Goal: Task Accomplishment & Management: Use online tool/utility

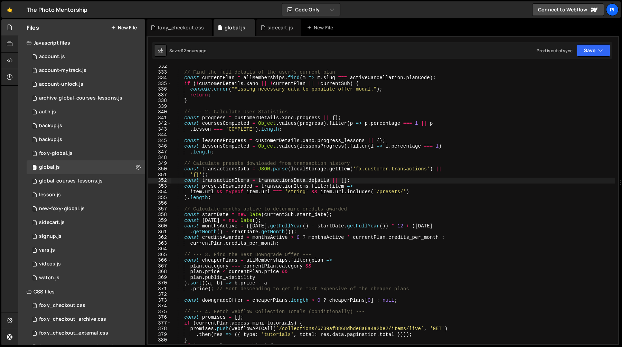
scroll to position [297, 0]
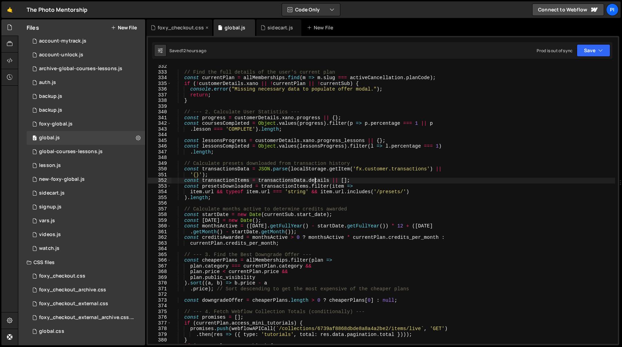
click at [179, 34] on div "foxy_checkout.css" at bounding box center [180, 27] width 66 height 17
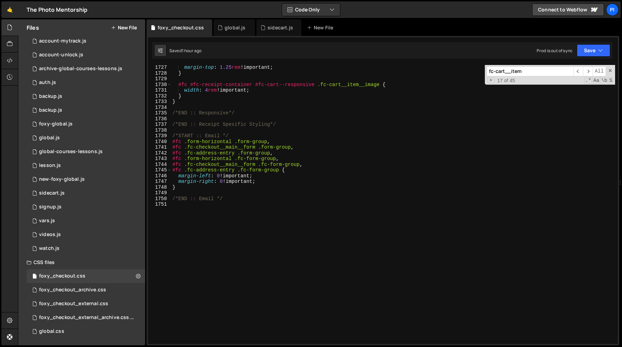
scroll to position [9925, 0]
click at [245, 226] on div "#fc #fc-receipt-container .fc-sidebar { margin-top : 1.25 rem !important ; } #f…" at bounding box center [393, 205] width 444 height 290
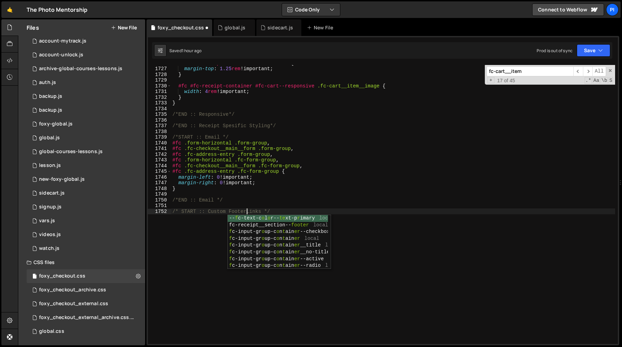
scroll to position [0, 5]
type textarea "/* START :: Custom Footer Links */"
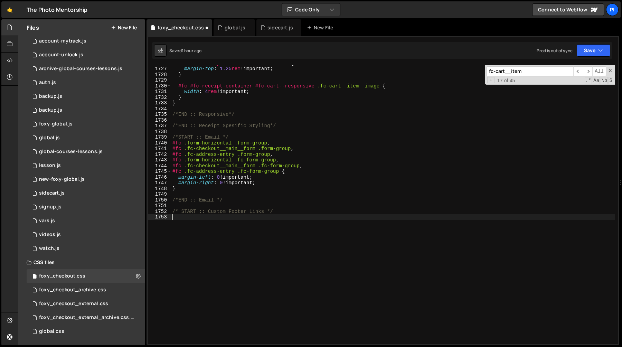
scroll to position [0, 0]
paste textarea "/* START :: Custom Footer Links */"
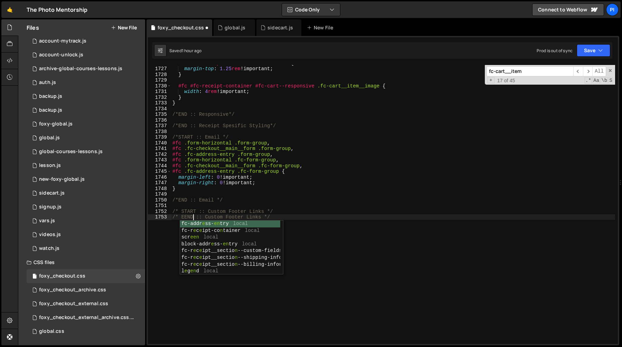
scroll to position [0, 1]
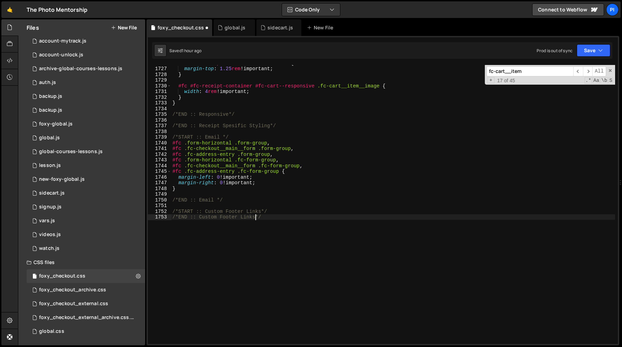
click at [274, 211] on div "#fc #fc-receipt-container .fc-sidebar { margin-top : 1.25 rem !important ; } #f…" at bounding box center [393, 205] width 444 height 290
type textarea "/*START :: Custom Footer Links*/"
paste textarea "{"
type textarea "{}"
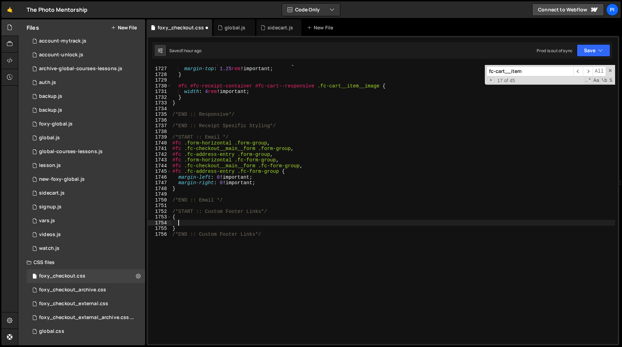
paste textarea
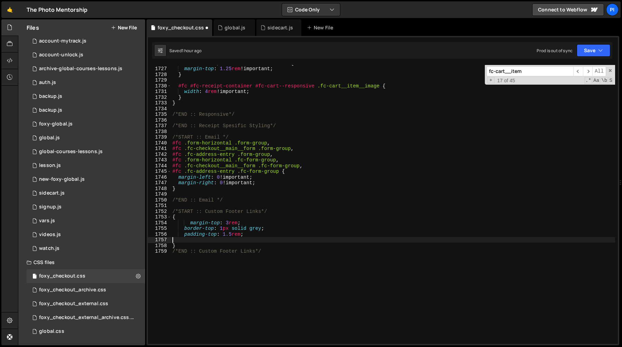
click at [174, 217] on div "#fc #fc-receipt-container .fc-sidebar { margin-top : 1.25 rem !important ; } #f…" at bounding box center [393, 205] width 444 height 290
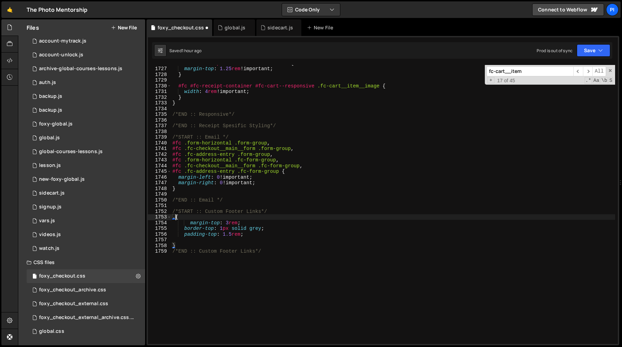
paste textarea "custom-footer-links"
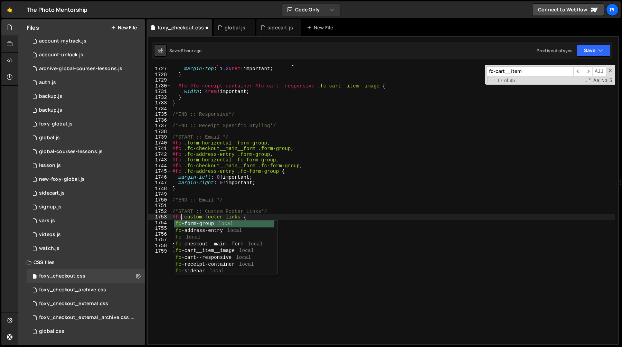
scroll to position [0, 1]
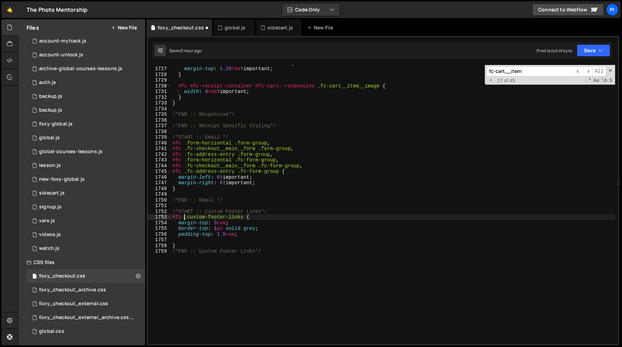
type textarea "#fc .custom-footer-links {"
click at [190, 243] on div "#fc #fc-receipt-container .fc-sidebar { margin-top : 1.25 rem !important ; } #f…" at bounding box center [393, 205] width 444 height 290
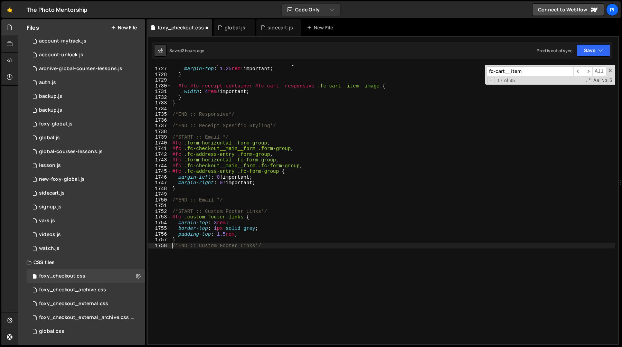
type textarea "}"
type textarea "{}"
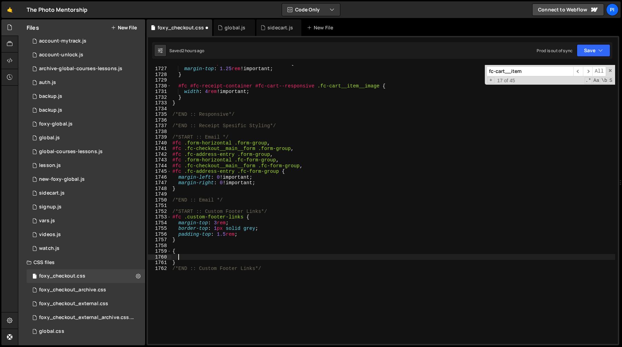
paste textarea "text-decoration: underline;"
click at [217, 255] on div "#fc #fc-receipt-container .fc-sidebar { margin-top : 1.25 rem !important ; } #f…" at bounding box center [393, 205] width 444 height 290
click at [172, 251] on div "#fc #fc-receipt-container .fc-sidebar { margin-top : 1.25 rem !important ; } #f…" at bounding box center [393, 205] width 444 height 290
paste textarea "footer_link"
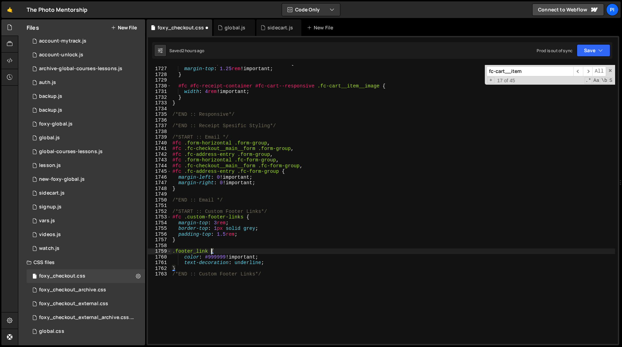
click at [173, 216] on div "#fc #fc-receipt-container .fc-sidebar { margin-top : 1.25 rem !important ; } #f…" at bounding box center [393, 205] width 444 height 290
click at [182, 216] on div "#fc #fc-receipt-container .fc-sidebar { margin-top : 1.25 rem !important ; } #f…" at bounding box center [393, 205] width 444 height 290
click at [173, 252] on div "#fc #fc-receipt-container .fc-sidebar { margin-top : 1.25 rem !important ; } #f…" at bounding box center [393, 205] width 444 height 290
paste textarea "#fc"
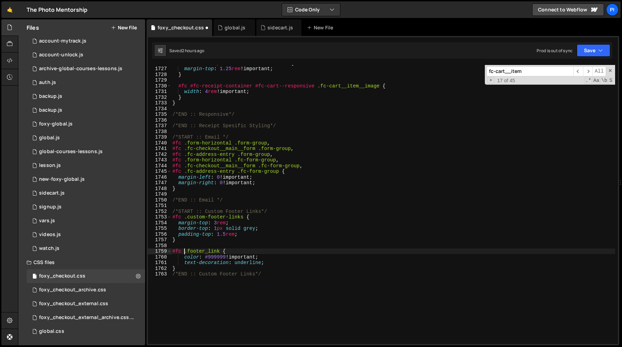
click at [173, 252] on div "#fc #fc-receipt-container .fc-sidebar { margin-top : 1.25 rem !important ; } #f…" at bounding box center [393, 205] width 444 height 290
click at [182, 269] on div "#fc #fc-receipt-container .fc-sidebar { margin-top : 1.25 rem !important ; } #f…" at bounding box center [393, 205] width 444 height 290
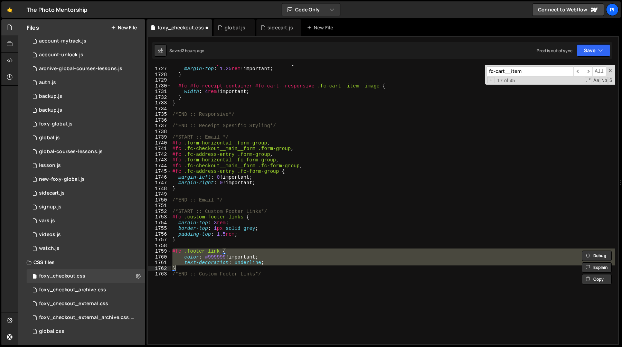
click at [184, 269] on div "#fc #fc-receipt-container .fc-sidebar { margin-top : 1.25 rem !important ; } #f…" at bounding box center [393, 204] width 444 height 279
type textarea "}"
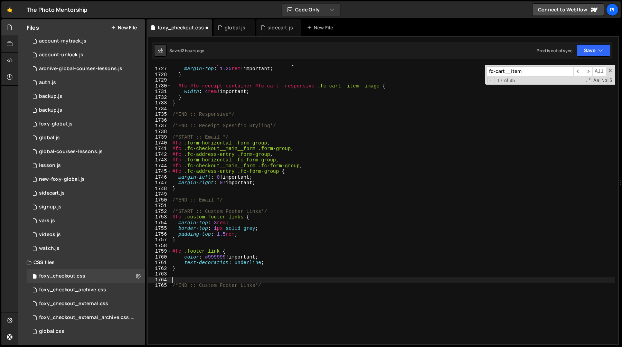
paste textarea "}"
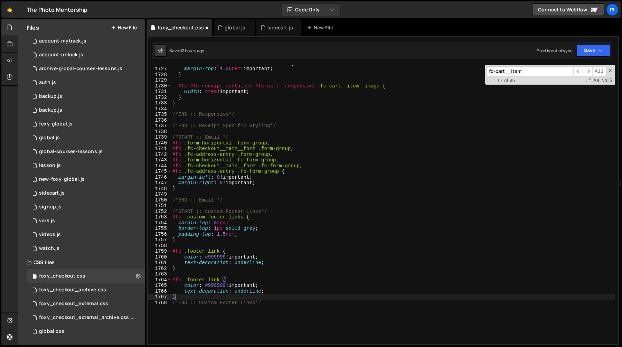
click at [280, 261] on div "#fc #fc-receipt-container .fc-sidebar { margin-top : 1.25 rem !important ; } #f…" at bounding box center [393, 205] width 444 height 290
type textarea "text-decoration: underline;"
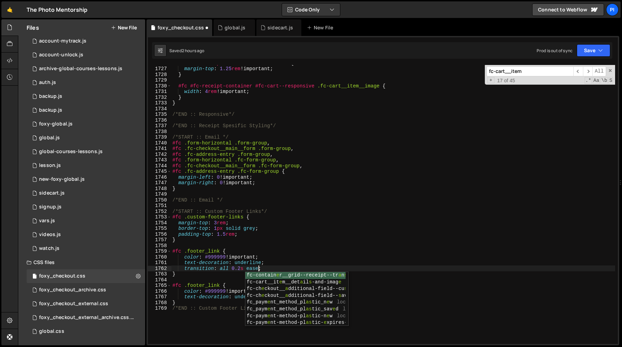
scroll to position [0, 6]
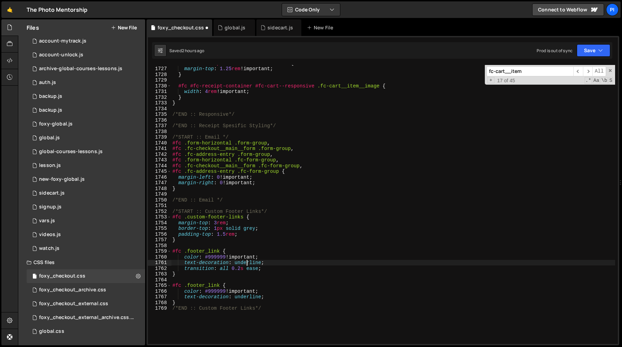
click at [245, 264] on div "#fc #fc-receipt-container .fc-sidebar { margin-top : 1.25 rem !important ; } #f…" at bounding box center [393, 205] width 444 height 290
click at [218, 287] on div "#fc #fc-receipt-container .fc-sidebar { margin-top : 1.25 rem !important ; } #f…" at bounding box center [393, 205] width 444 height 290
click at [207, 291] on div "#fc #fc-receipt-container .fc-sidebar { margin-top : 1.25 rem !important ; } #f…" at bounding box center [393, 205] width 444 height 290
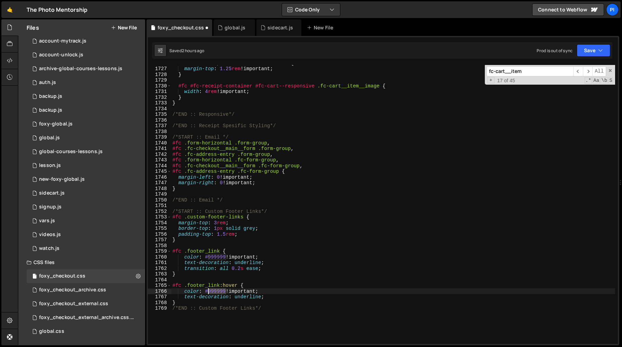
click at [207, 291] on div "#fc #fc-receipt-container .fc-sidebar { margin-top : 1.25 rem !important ; } #f…" at bounding box center [393, 205] width 444 height 290
paste textarea "var(--fc-base-color-brand--black) !important"
click at [310, 258] on div "#fc #fc-receipt-container .fc-sidebar { margin-top : 1.25 rem !important ; } #f…" at bounding box center [393, 205] width 444 height 290
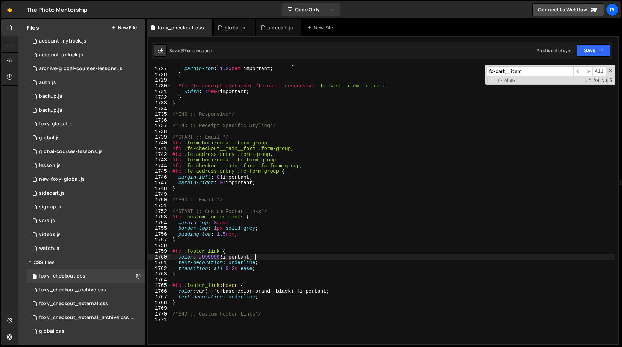
click at [185, 218] on div "#fc #fc-receipt-container .fc-sidebar { margin-top : 1.25 rem !important ; } #f…" at bounding box center [393, 205] width 444 height 290
paste textarea "fc-checkout."
click at [184, 253] on div "#fc #fc-receipt-container .fc-sidebar { margin-top : 1.25 rem !important ; } #f…" at bounding box center [393, 205] width 444 height 290
paste textarea "c-checkout.f"
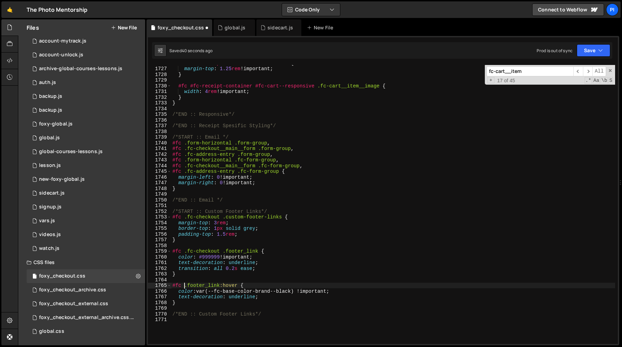
click at [185, 286] on div "#fc #fc-receipt-container .fc-sidebar { margin-top : 1.25 rem !important ; } #f…" at bounding box center [393, 205] width 444 height 290
paste textarea "c-checkout.f"
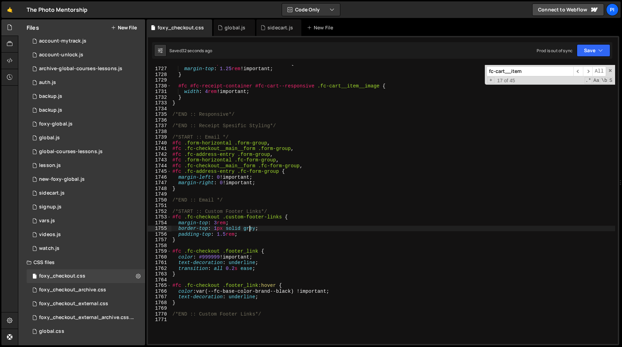
click at [251, 227] on div "#fc #fc-receipt-container .fc-sidebar { margin-top : 1.25 rem !important ; } #f…" at bounding box center [393, 205] width 444 height 290
paste textarea "ebebeb"
type textarea "border-top: 1px solid #ebebeb;"
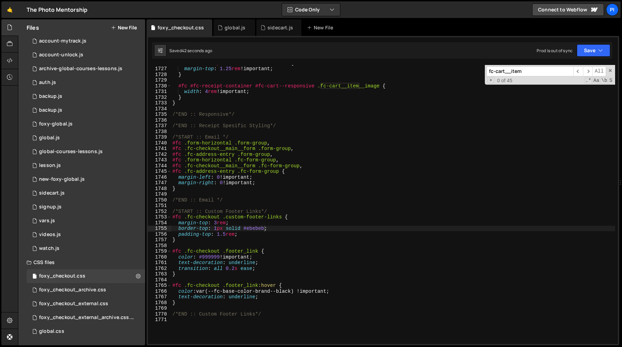
paste input "#fc #fc-main .fc-checkout__main__for"
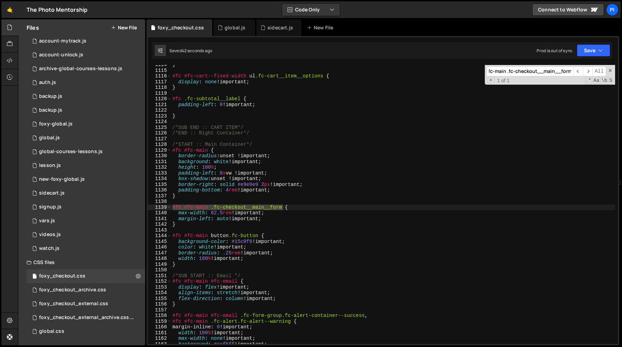
scroll to position [6381, 0]
type input "#fc #fc-main .fc-checkout__main__form"
click at [282, 208] on div "} #fc #fc-cart--fixed-width ul .fc-cart__item__options { display : none !import…" at bounding box center [393, 204] width 444 height 279
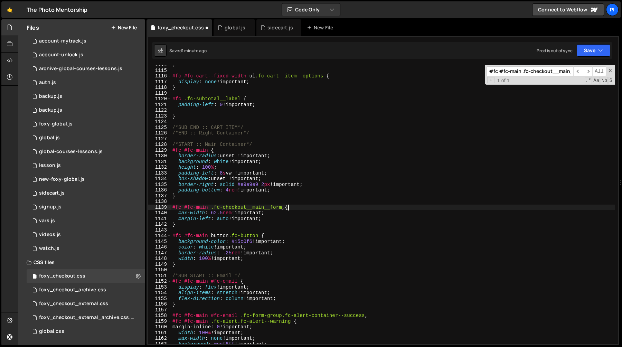
click at [208, 207] on div "} #fc #fc-cart--fixed-width ul .fc-cart__item__options { display : none !import…" at bounding box center [393, 207] width 444 height 290
click at [289, 208] on div "} #fc #fc-cart--fixed-width ul .fc-cart__item__options { display : none !import…" at bounding box center [393, 207] width 444 height 290
paste textarea "#fc #fc-main"
click at [342, 212] on div "} #fc #fc-cart--fixed-width ul .fc-cart__item__options { display : none !import…" at bounding box center [393, 207] width 444 height 290
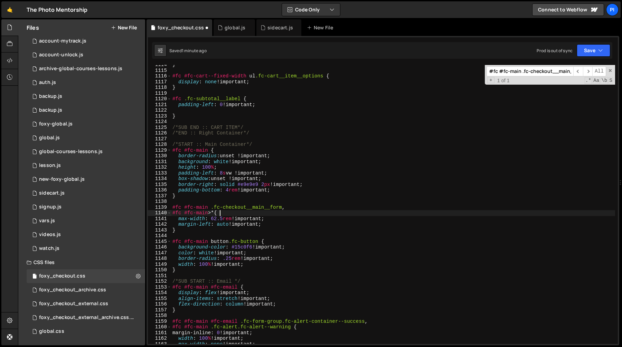
scroll to position [0, 3]
type textarea "#fc #fc-main>* {"
click at [223, 25] on div "global.js" at bounding box center [232, 27] width 29 height 7
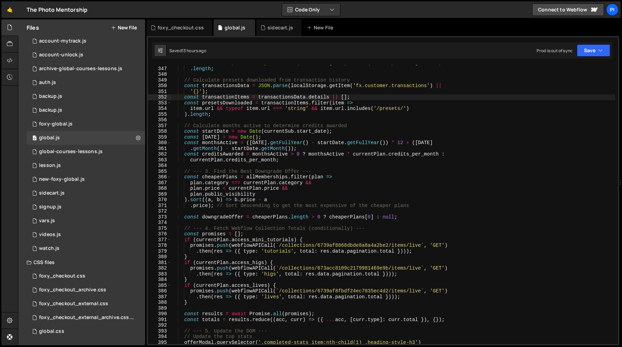
scroll to position [1984, 0]
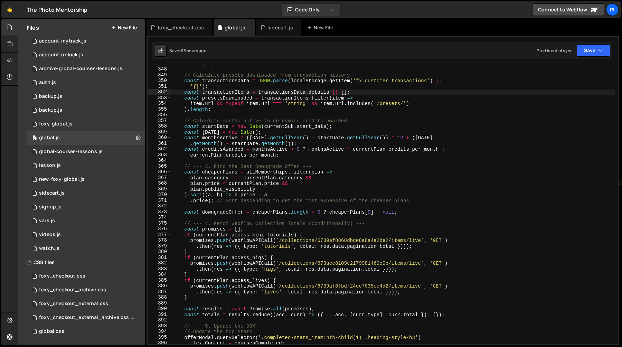
type textarea ").sort((a, b) => b.price - a"
click at [370, 197] on div ". length ; // Calculate presets downloaded from transaction history const trans…" at bounding box center [393, 206] width 444 height 290
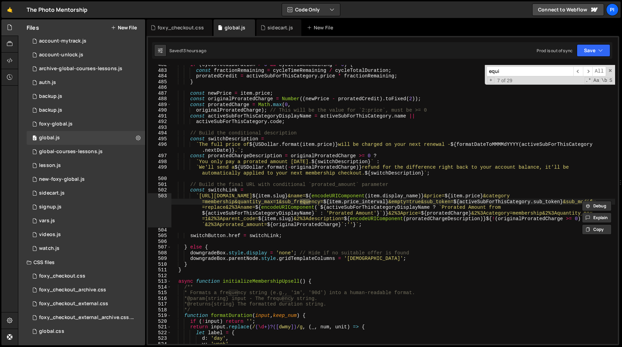
scroll to position [4013, 0]
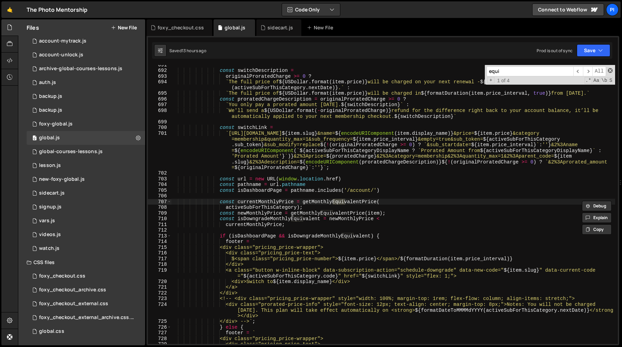
type input "equi"
click at [611, 69] on span at bounding box center [610, 70] width 5 height 5
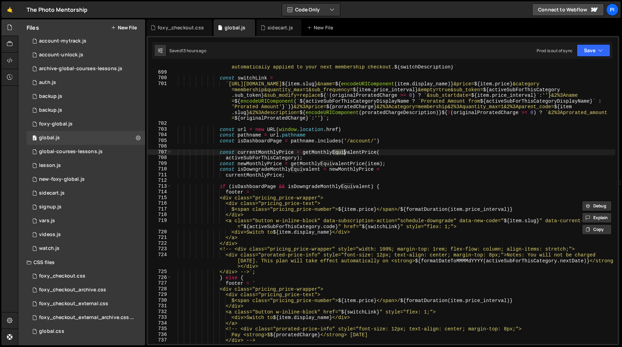
scroll to position [4063, 0]
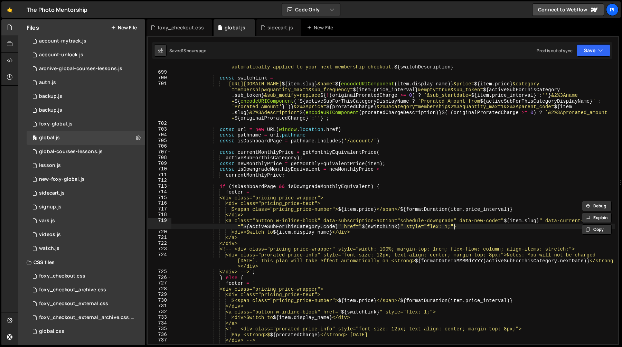
click at [454, 226] on div "` We'll send a ${ USDollar . format ( - originalProratedCharge ) } refund for t…" at bounding box center [393, 206] width 444 height 296
type textarea "<a class="button w-inline-block" data-subscription-action="schedule-downgrade" …"
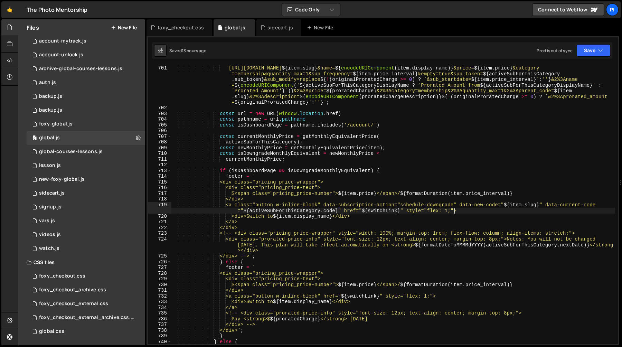
scroll to position [4078, 0]
click at [419, 208] on div "const switchLink = ` [URL][DOMAIN_NAME] ${ item . slug } &name= ${ encodeURICom…" at bounding box center [393, 204] width 444 height 290
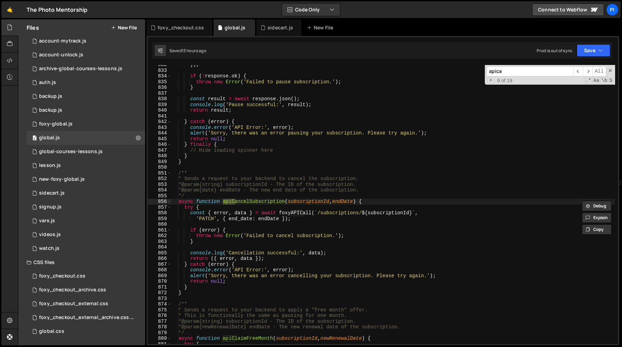
scroll to position [4932, 0]
type input "apicancel"
click at [586, 69] on span "​" at bounding box center [588, 71] width 10 height 10
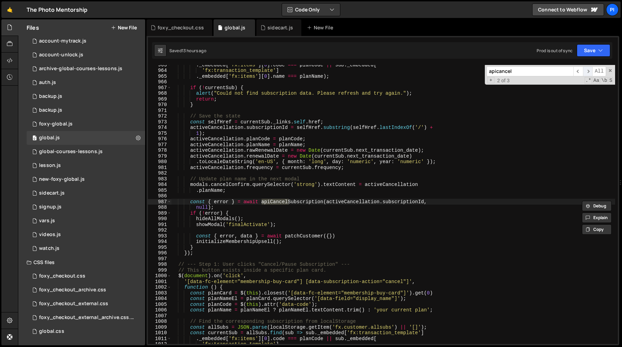
click at [586, 69] on span "​" at bounding box center [588, 71] width 10 height 10
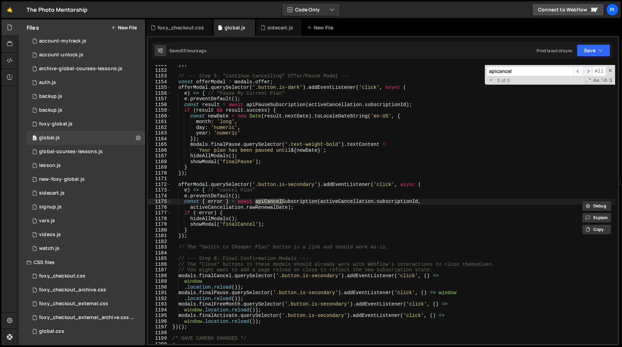
click at [586, 69] on span "​" at bounding box center [588, 71] width 10 height 10
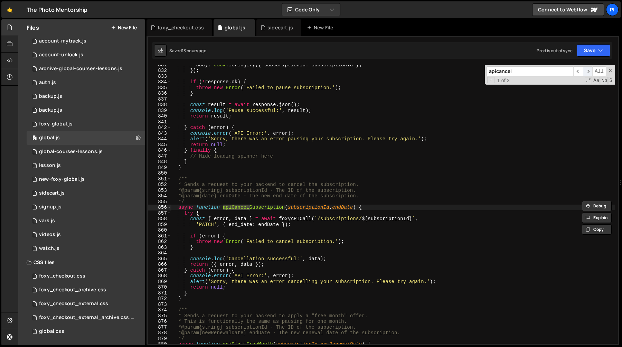
scroll to position [4926, 0]
click at [586, 69] on span "​" at bounding box center [588, 71] width 10 height 10
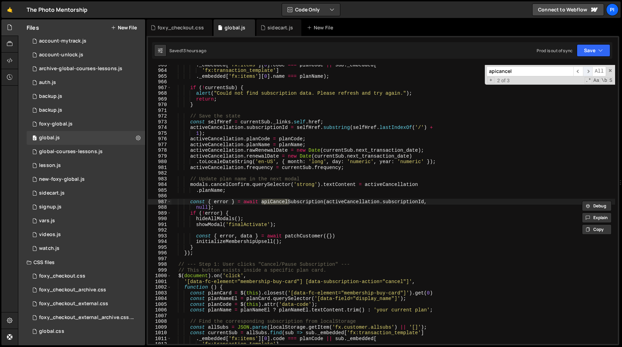
scroll to position [5679, 0]
click at [586, 69] on span "​" at bounding box center [588, 71] width 10 height 10
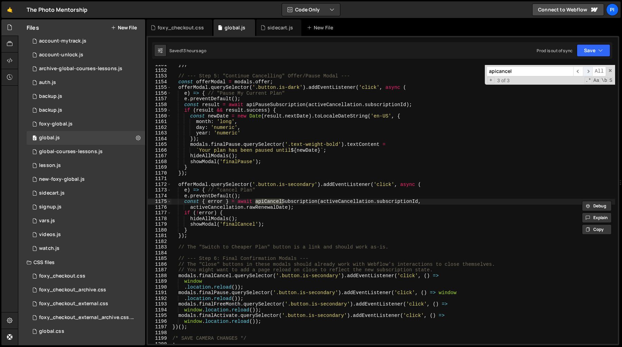
scroll to position [6757, 0]
type textarea "activeCancellation.rawRenewalDate);"
click at [278, 210] on div "}) ; // --- Step 5: "Continue Cancelling" Offer/Pause Modal --- const offerModa…" at bounding box center [393, 207] width 444 height 290
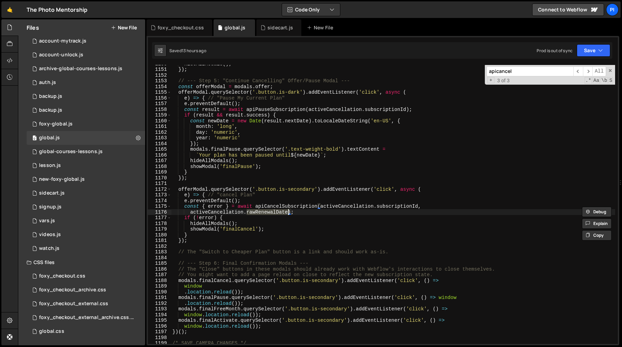
scroll to position [6751, 0]
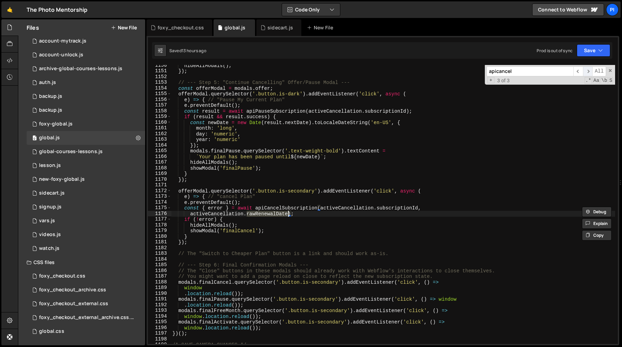
click at [587, 72] on span "​" at bounding box center [588, 71] width 10 height 10
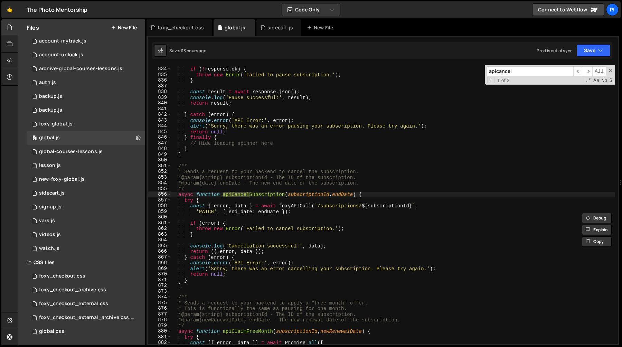
scroll to position [4948, 0]
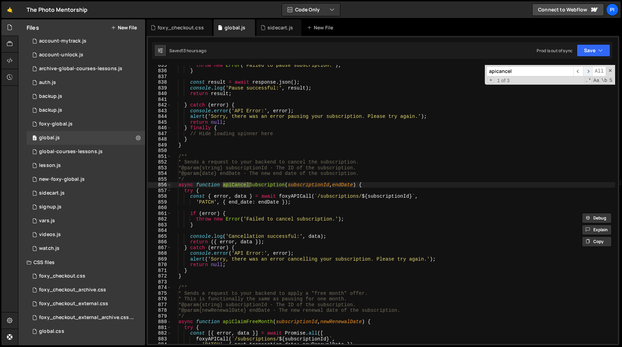
click at [587, 73] on span "​" at bounding box center [588, 71] width 10 height 10
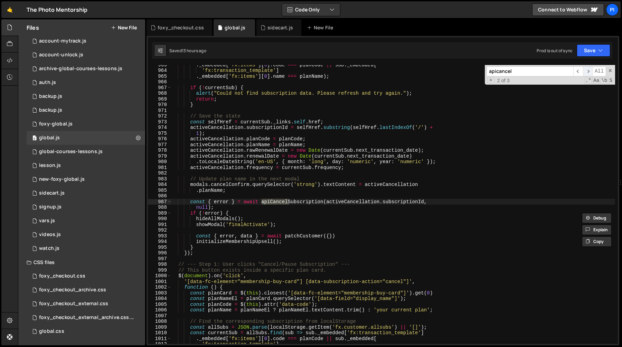
click at [587, 73] on span "​" at bounding box center [588, 71] width 10 height 10
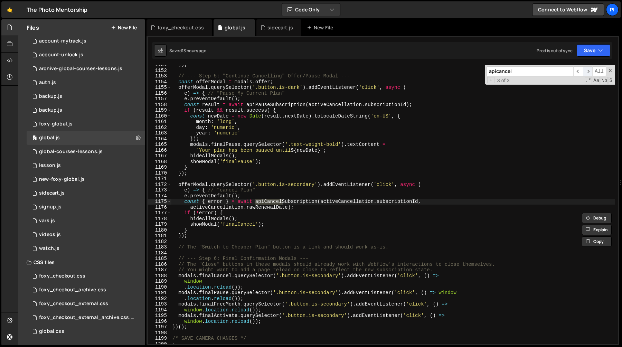
scroll to position [6757, 0]
click at [252, 206] on div "}) ; // --- Step 5: "Continue Cancelling" Offer/Pause Modal --- const offerModa…" at bounding box center [393, 207] width 444 height 290
type input "rawRenewalDate"
click at [577, 72] on span "​" at bounding box center [579, 71] width 10 height 10
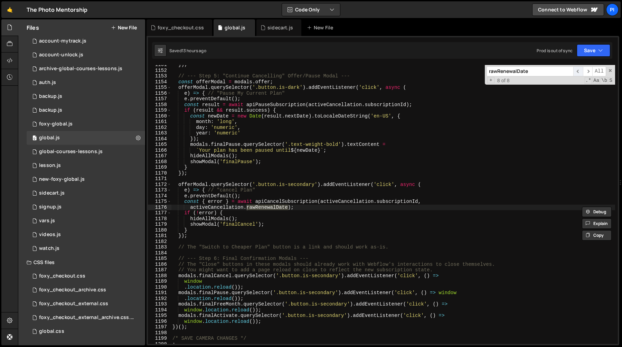
scroll to position [6061, 0]
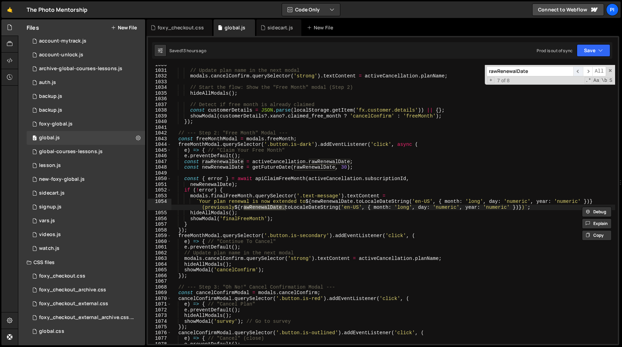
click at [577, 75] on span "​" at bounding box center [579, 71] width 10 height 10
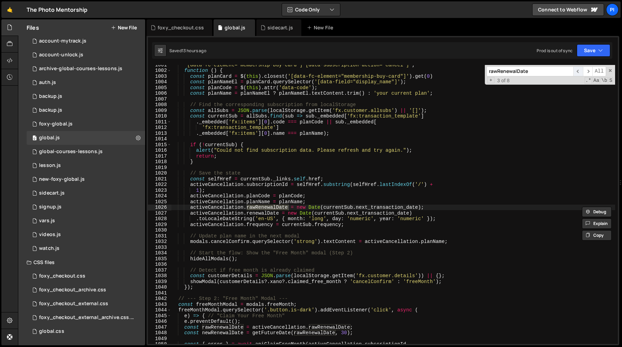
click at [578, 72] on span "​" at bounding box center [579, 71] width 10 height 10
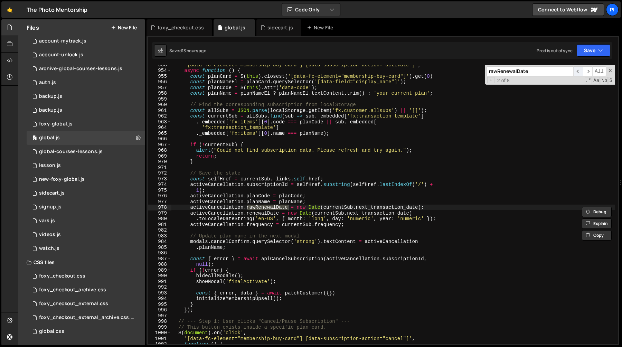
click at [578, 72] on span "​" at bounding box center [579, 71] width 10 height 10
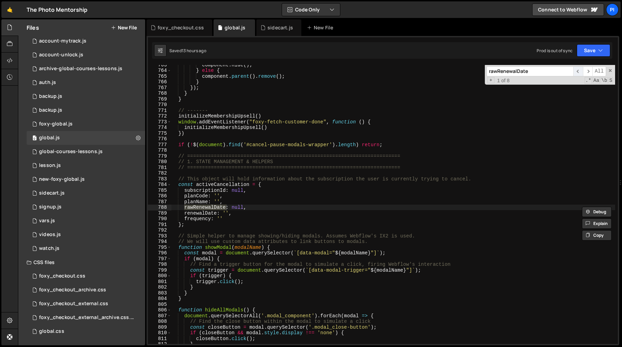
click at [578, 72] on span "​" at bounding box center [579, 71] width 10 height 10
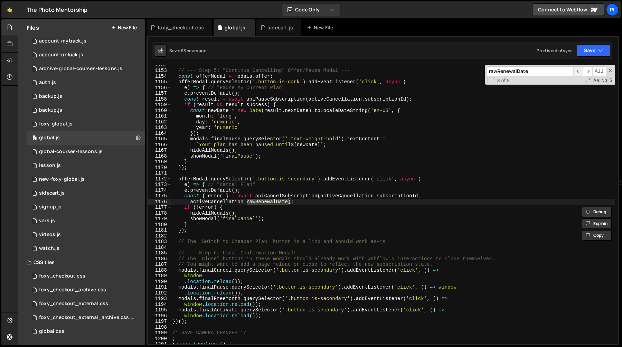
click at [578, 72] on span "​" at bounding box center [579, 71] width 10 height 10
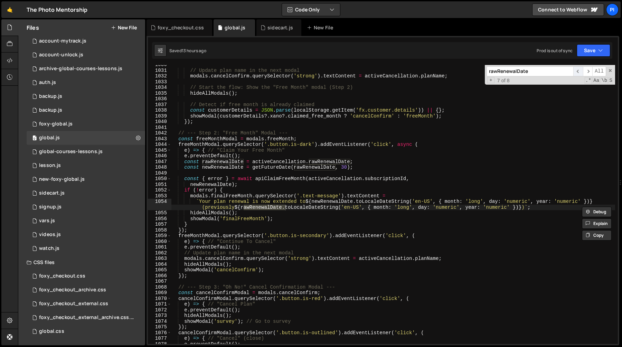
scroll to position [6061, 0]
click at [578, 72] on span "​" at bounding box center [579, 71] width 10 height 10
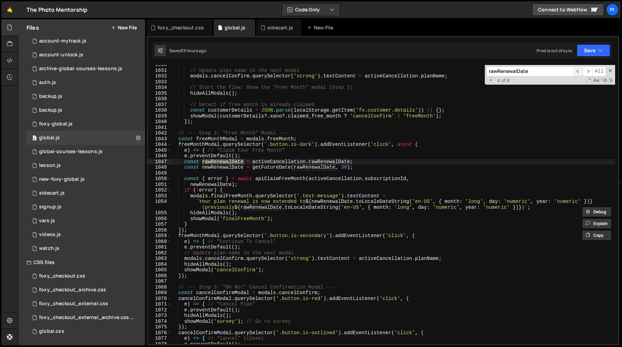
scroll to position [5896, 0]
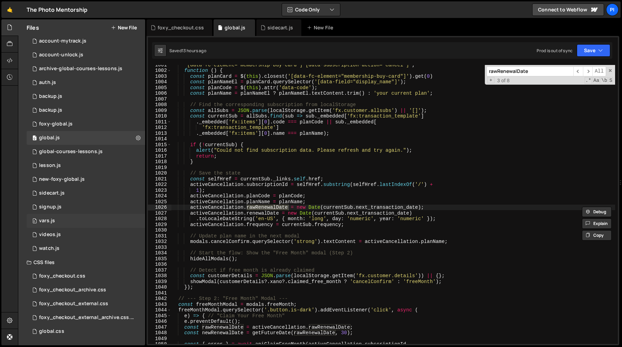
click at [83, 222] on div "0 vars.js 0" at bounding box center [86, 221] width 119 height 14
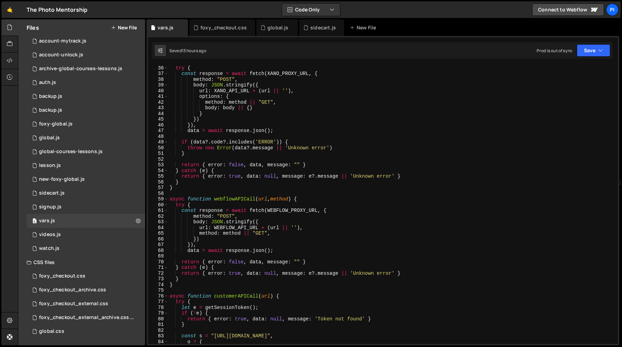
scroll to position [199, 0]
click at [339, 96] on div "async function xanoAPICall ( url , method , body ) { try { const response = awa…" at bounding box center [391, 204] width 447 height 290
type textarea "options: {"
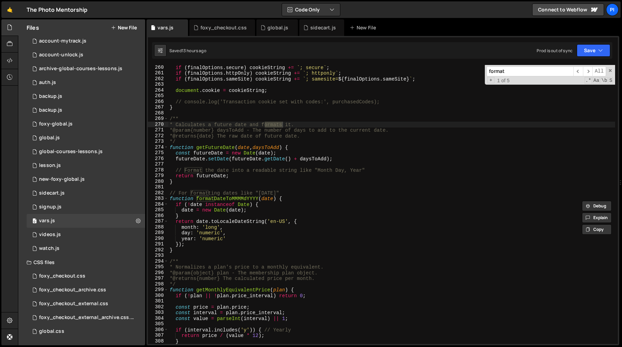
scroll to position [1481, 0]
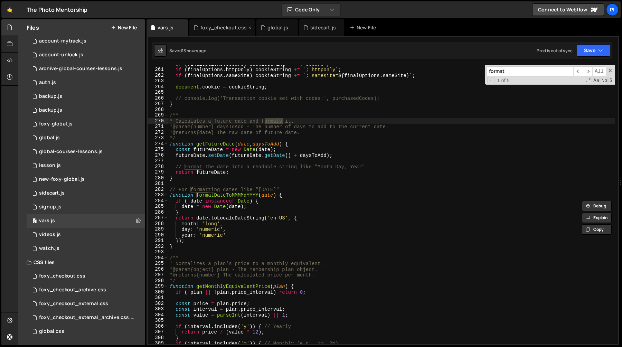
type input "format"
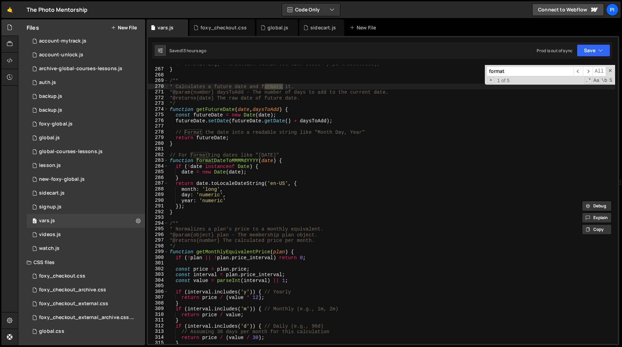
scroll to position [1516, 0]
type textarea "}"
click at [193, 209] on div "// console.log('Transaction cookie set with codes:', purchasedCodes); } /** * C…" at bounding box center [391, 206] width 447 height 290
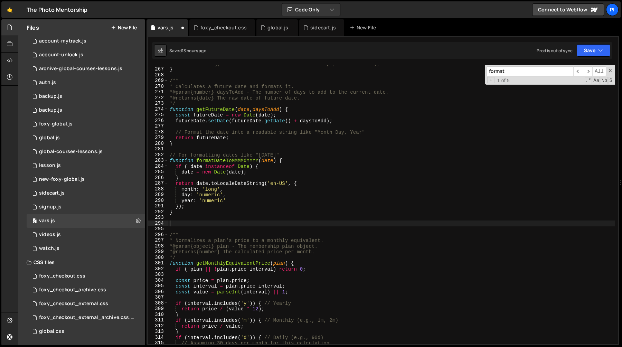
paste textarea "}"
type textarea "}"
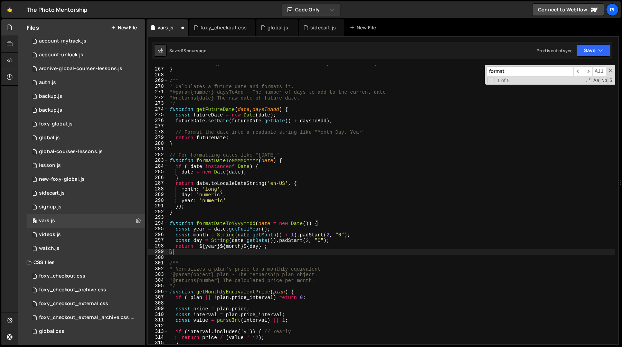
click at [277, 216] on div "// console.log('Transaction cookie set with codes:', purchasedCodes); } /** * C…" at bounding box center [391, 206] width 447 height 290
paste textarea "20250826"
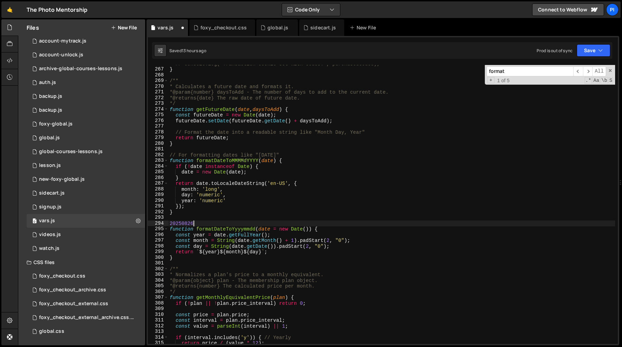
click at [253, 156] on div "// console.log('Transaction cookie set with codes:', purchasedCodes); } /** * C…" at bounding box center [391, 206] width 447 height 290
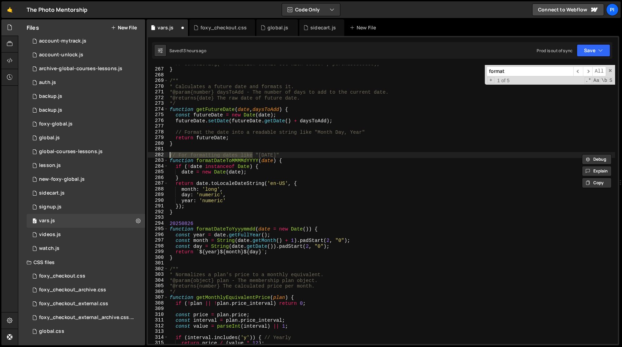
click at [225, 225] on div "// console.log('Transaction cookie set with codes:', purchasedCodes); } /** * C…" at bounding box center [391, 206] width 447 height 290
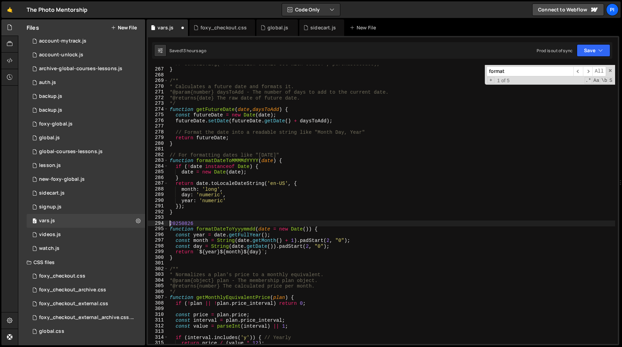
paste textarea "// For formatting dates like"
click at [313, 223] on div "// console.log('Transaction cookie set with codes:', purchasedCodes); } /** * C…" at bounding box center [391, 206] width 447 height 290
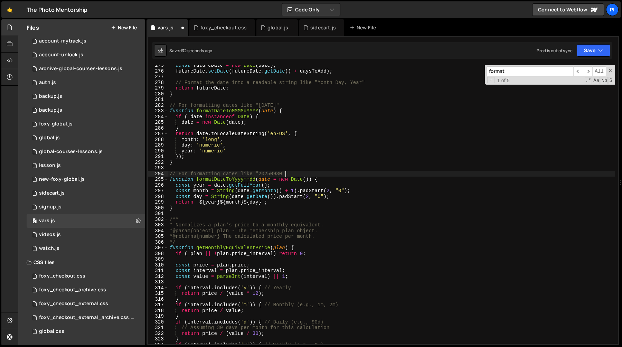
scroll to position [1569, 0]
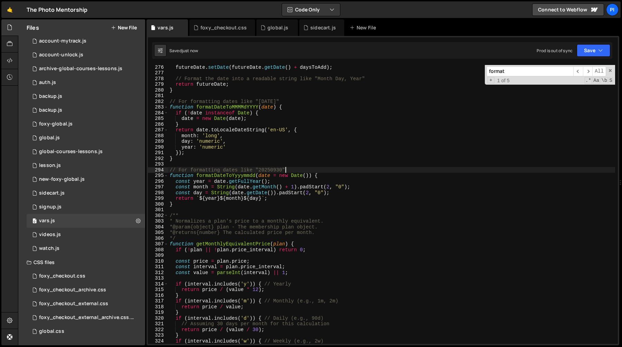
click at [235, 178] on div "futureDate . setDate ( futureDate . getDate ( ) + daysToAdd ) ; // Format the d…" at bounding box center [391, 209] width 447 height 290
click at [220, 177] on div "futureDate . setDate ( futureDate . getDate ( ) + daysToAdd ) ; // Format the d…" at bounding box center [391, 209] width 447 height 290
type textarea "function formatDateToYYYYMMDD(date = new Date()) {"
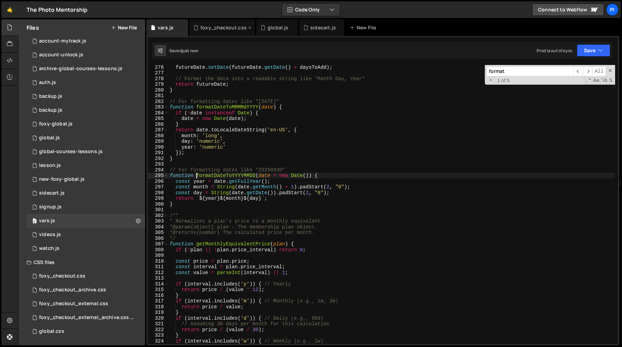
click at [228, 28] on div "foxy_checkout.css" at bounding box center [224, 27] width 46 height 7
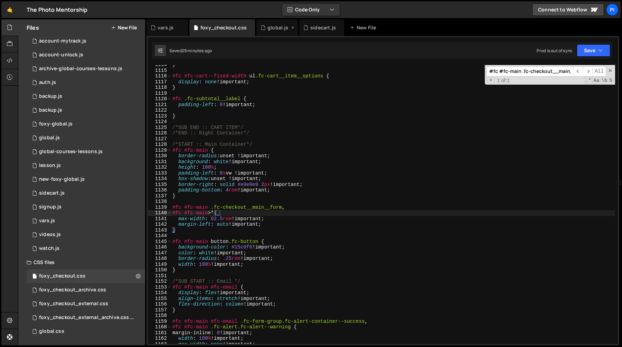
scroll to position [7636, 0]
click at [266, 31] on div "global.js" at bounding box center [275, 27] width 29 height 7
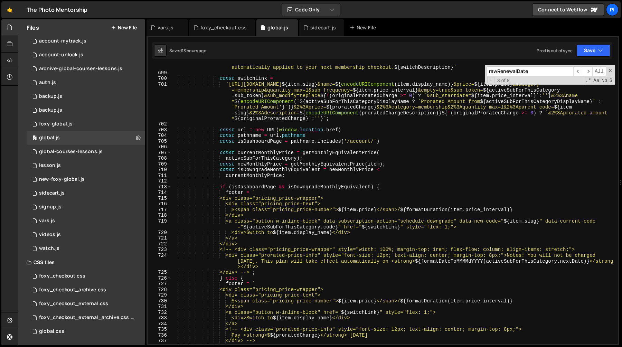
scroll to position [4040, 0]
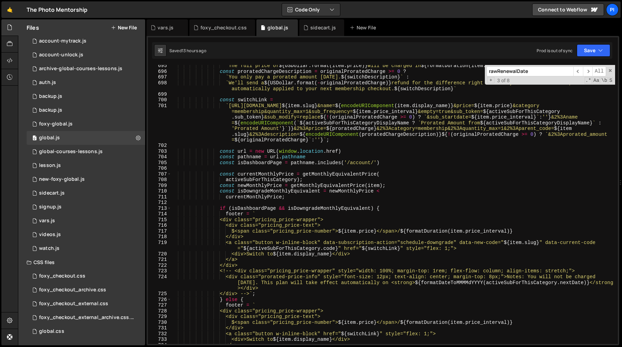
click at [250, 101] on div "` The full price of ${ USDollar . format ( item . price ) } will be charged in …" at bounding box center [393, 208] width 444 height 290
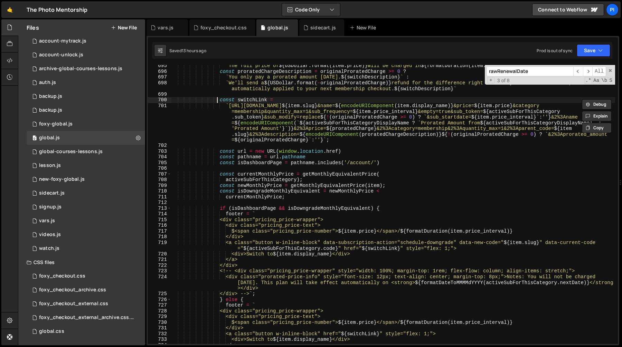
click at [217, 100] on div "` The full price of ${ USDollar . format ( item . price ) } will be charged in …" at bounding box center [393, 208] width 444 height 290
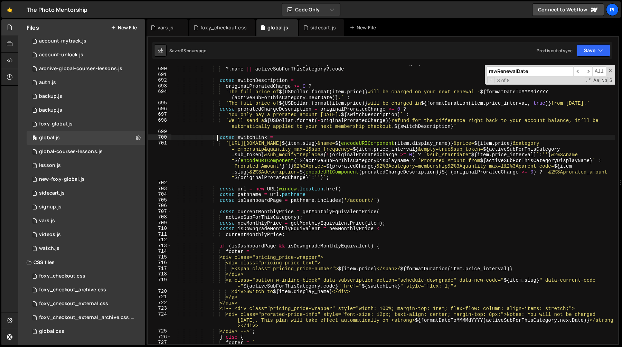
scroll to position [3970, 0]
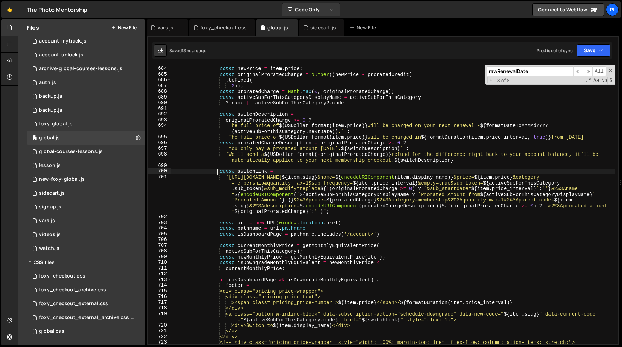
click at [221, 224] on div "const newPrice = item . price ; const originalProratedCharge = Number (( newPri…" at bounding box center [393, 205] width 444 height 290
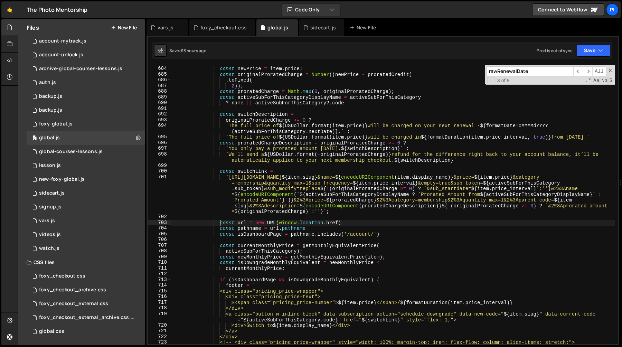
click at [328, 270] on div "const newPrice = item . price ; const originalProratedCharge = Number (( newPri…" at bounding box center [393, 205] width 444 height 290
type textarea "const isDowngradeMonthlyEquivalent = newMonthlyPrice < currentMonthlyPrice;"
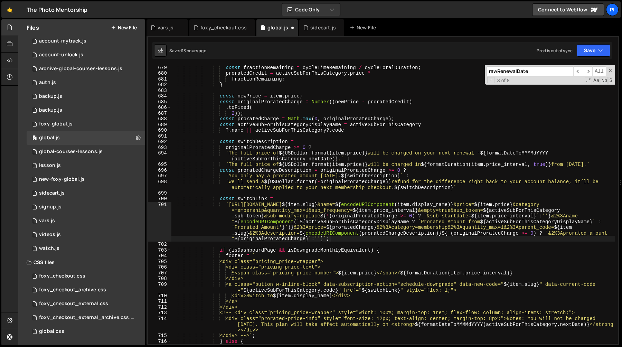
scroll to position [3942, 0]
click at [292, 138] on div "const fractionRemaining = cycleTimeRemaining / cycleTotalDuration ; proratedCre…" at bounding box center [393, 210] width 444 height 290
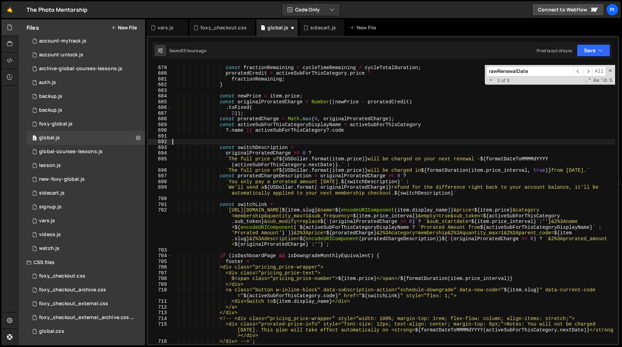
type textarea "const switchDescription ="
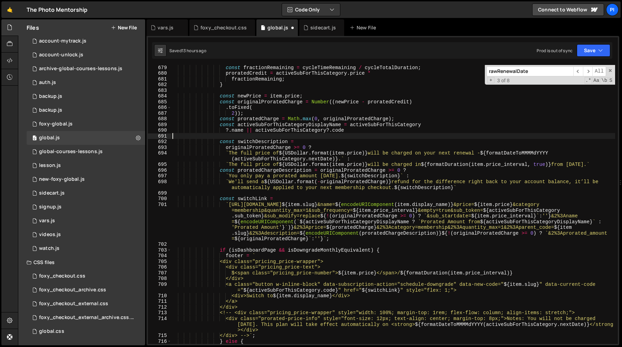
click at [462, 187] on div "const fractionRemaining = cycleTimeRemaining / cycleTotalDuration ; proratedCre…" at bounding box center [393, 210] width 444 height 290
type textarea "`We'll send a ${USDollar.format(-originalProratedCharge)} refund for the differ…"
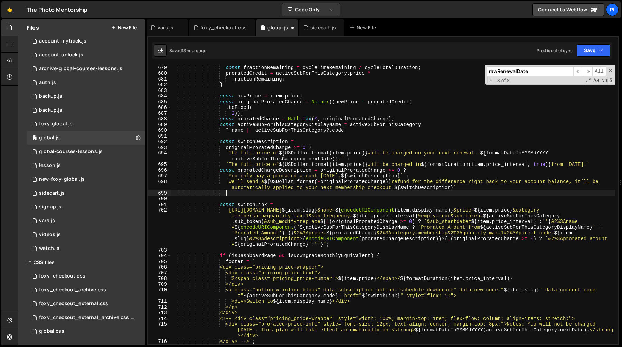
paste textarea "currentMonthlyPrice;"
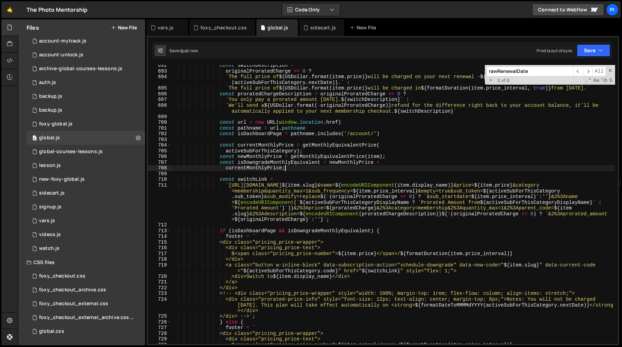
scroll to position [4018, 0]
click at [232, 232] on div "const switchDescription = originalProratedCharge >= 0 ? ` The full price of ${ …" at bounding box center [393, 207] width 444 height 290
click at [371, 232] on div "const switchDescription = originalProratedCharge >= 0 ? ` The full price of ${ …" at bounding box center [393, 207] width 444 height 290
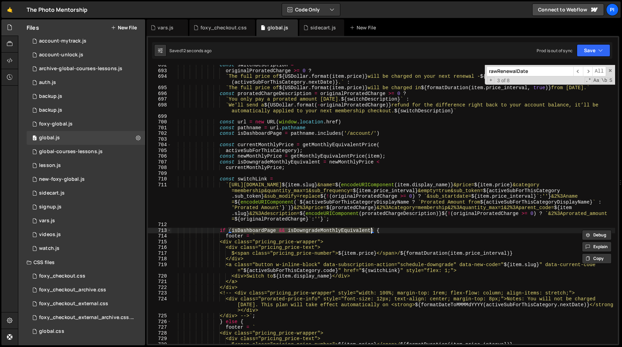
click at [450, 196] on div "const switchDescription = originalProratedCharge >= 0 ? ` The full price of ${ …" at bounding box center [393, 207] width 444 height 290
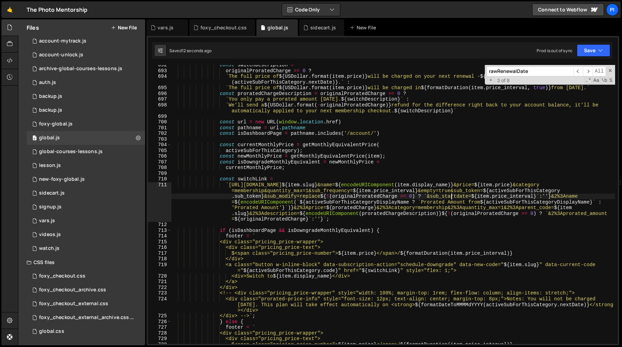
click at [450, 196] on div "const switchDescription = originalProratedCharge >= 0 ? ` The full price of ${ …" at bounding box center [393, 207] width 444 height 290
click at [328, 197] on div "const switchDescription = originalProratedCharge >= 0 ? ` The full price of ${ …" at bounding box center [393, 207] width 444 height 290
click at [416, 196] on div "const switchDescription = originalProratedCharge >= 0 ? ` The full price of ${ …" at bounding box center [393, 207] width 444 height 290
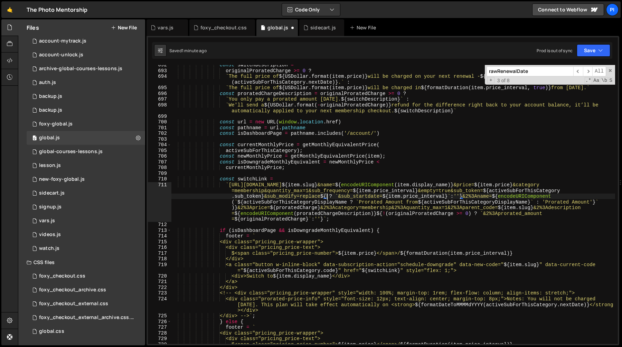
paste textarea "isDashboardPage && isDowngradeMonthlyEquivalent ? `&sub_startdate=${item.price_…"
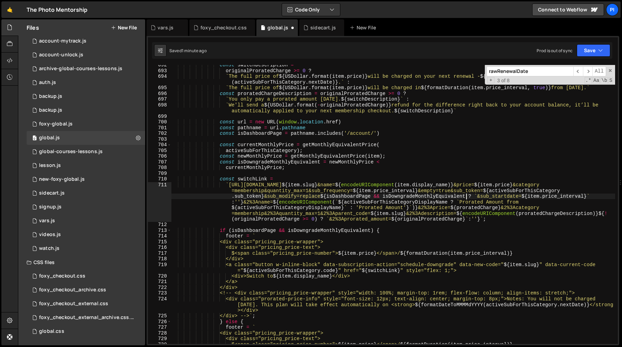
click at [358, 196] on div "const switchDescription = originalProratedCharge >= 0 ? ` The full price of ${ …" at bounding box center [393, 207] width 444 height 290
click at [448, 196] on div "const switchDescription = originalProratedCharge >= 0 ? ` The full price of ${ …" at bounding box center [393, 207] width 444 height 290
click at [473, 196] on div "const switchDescription = originalProratedCharge >= 0 ? ` The full price of ${ …" at bounding box center [393, 207] width 444 height 290
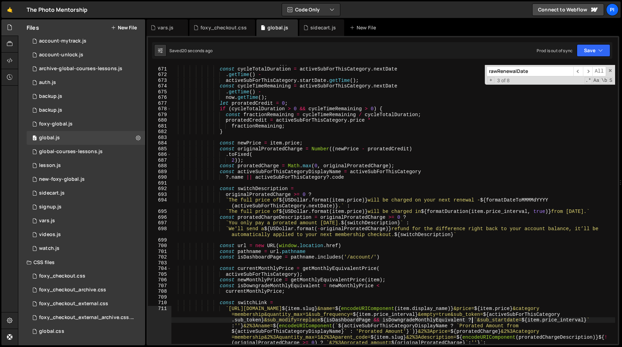
scroll to position [3893, 0]
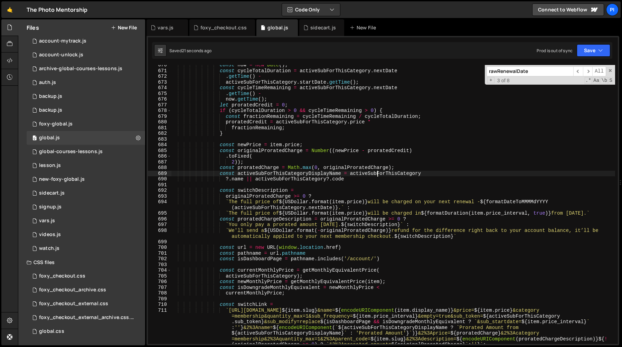
click at [378, 173] on div "const now = new Date ( ) ; const cycleTotalDuration = activeSubForThisCategory …" at bounding box center [393, 224] width 444 height 325
type textarea "const activeSubForThisCategoryDisplayName = activeSubForThisCategory"
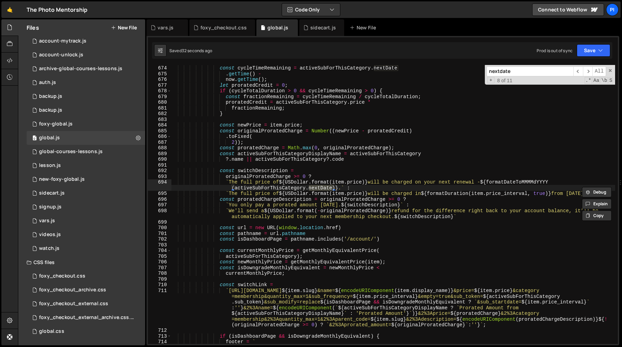
type input "nextdate"
click at [236, 188] on div "activeSubForThisCategory . startDate . getTime ( ) ; const cycleTimeRemaining =…" at bounding box center [393, 204] width 444 height 290
drag, startPoint x: 236, startPoint y: 188, endPoint x: 331, endPoint y: 187, distance: 95.1
click at [331, 187] on div "activeSubForThisCategory . startDate . getTime ( ) ; const cycleTimeRemaining =…" at bounding box center [393, 204] width 444 height 290
click at [497, 182] on div "activeSubForThisCategory . startDate . getTime ( ) ; const cycleTimeRemaining =…" at bounding box center [393, 204] width 444 height 290
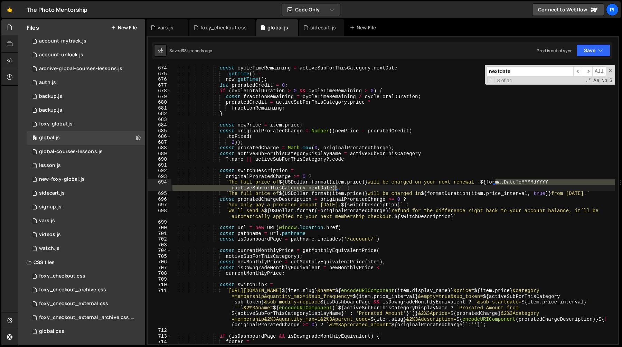
click at [335, 188] on div "activeSubForThisCategory . startDate . getTime ( ) ; const cycleTimeRemaining =…" at bounding box center [393, 204] width 444 height 290
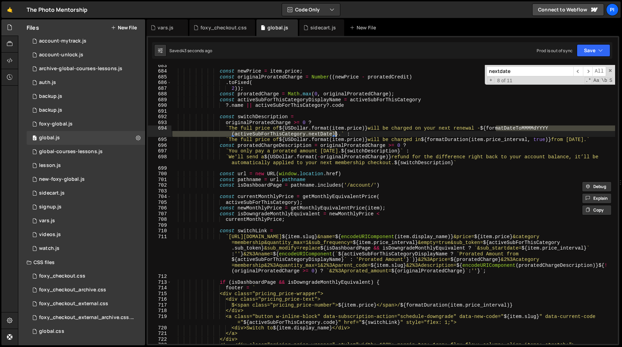
scroll to position [3969, 0]
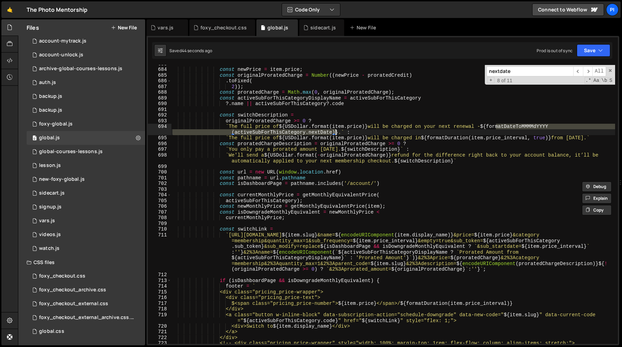
click at [529, 247] on div "const newPrice = item . price ; const originalProratedCharge = Number (( newPri…" at bounding box center [393, 206] width 444 height 290
type textarea "`https://[DOMAIN_NAME]/cart?code=${item.slug}&name=${encodeURIComponent(item.di…"
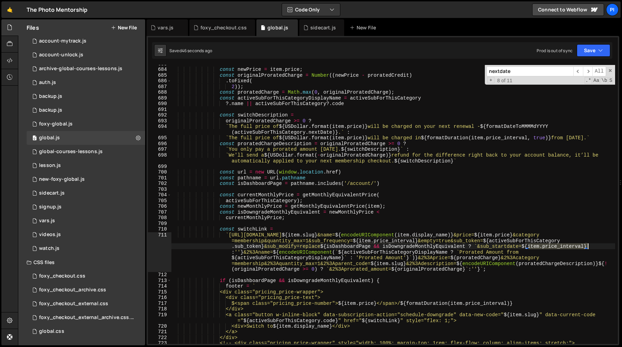
click at [587, 246] on div "const newPrice = item . price ; const originalProratedCharge = Number (( newPri…" at bounding box center [393, 206] width 444 height 290
click at [577, 248] on div "const newPrice = item . price ; const originalProratedCharge = Number (( newPri…" at bounding box center [393, 204] width 444 height 279
click at [586, 248] on div "const newPrice = item . price ; const originalProratedCharge = Number (( newPri…" at bounding box center [393, 206] width 444 height 290
click at [530, 247] on div "const newPrice = item . price ; const originalProratedCharge = Number (( newPri…" at bounding box center [393, 206] width 444 height 290
paste textarea
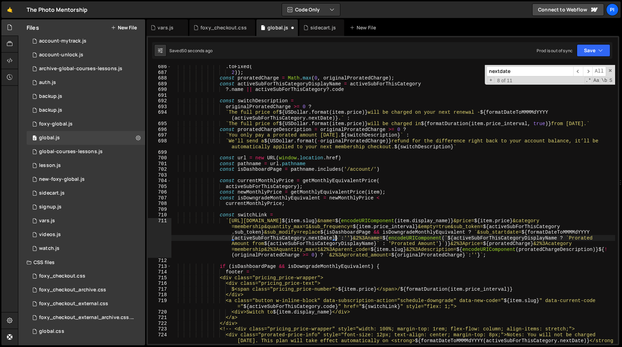
scroll to position [3994, 0]
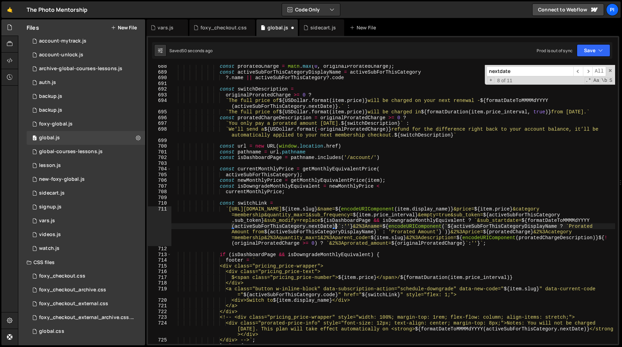
click at [562, 222] on div "const proratedCharge = Math . max ( 0 , originalProratedCharge ) ; const active…" at bounding box center [393, 209] width 444 height 290
click at [165, 29] on div "vars.js" at bounding box center [166, 27] width 16 height 7
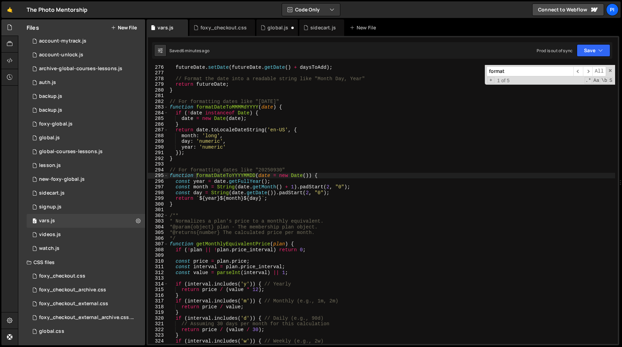
click at [237, 177] on div "futureDate . setDate ( futureDate . getDate ( ) + daysToAdd ) ; // Format the d…" at bounding box center [391, 209] width 447 height 290
click at [278, 31] on div "global.js" at bounding box center [277, 27] width 41 height 17
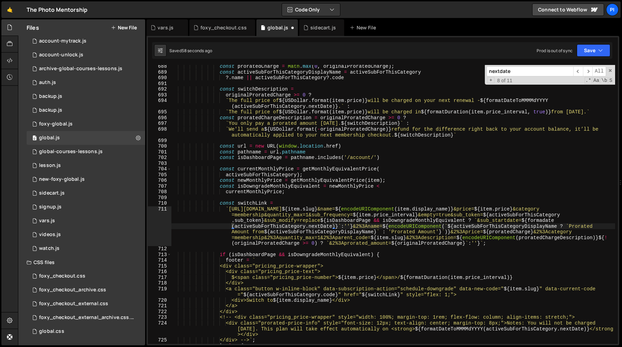
scroll to position [297, 0]
click at [545, 221] on div "const proratedCharge = Math . max ( 0 , originalProratedCharge ) ; const active…" at bounding box center [393, 204] width 444 height 279
click at [545, 221] on div "const proratedCharge = Math . max ( 0 , originalProratedCharge ) ; const active…" at bounding box center [393, 209] width 444 height 290
paste textarea "YYYYMMDD([DOMAIN_NAME]"
type textarea "`https://[DOMAIN_NAME]/cart?code=${item.slug}&name=${encodeURIComponent(item.di…"
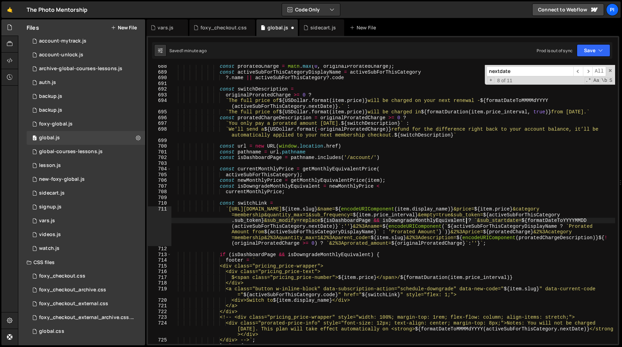
click at [465, 218] on div "const proratedCharge = Math . max ( 0 , originalProratedCharge ) ; const active…" at bounding box center [393, 209] width 444 height 290
click at [321, 221] on div "const proratedCharge = Math . max ( 0 , originalProratedCharge ) ; const active…" at bounding box center [393, 209] width 444 height 290
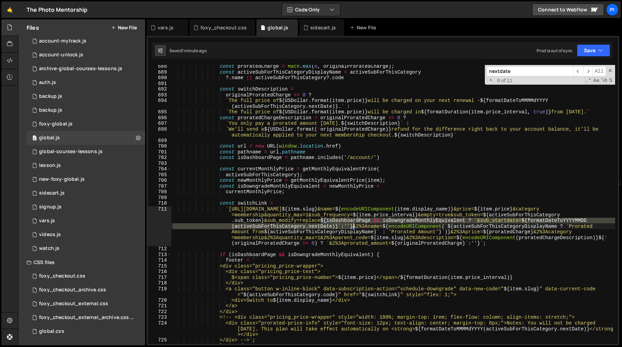
click at [353, 226] on div "const proratedCharge = Math . max ( 0 , originalProratedCharge ) ; const active…" at bounding box center [393, 209] width 444 height 290
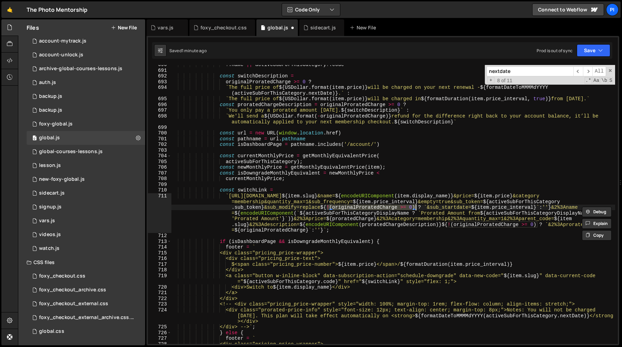
type textarea "})();"
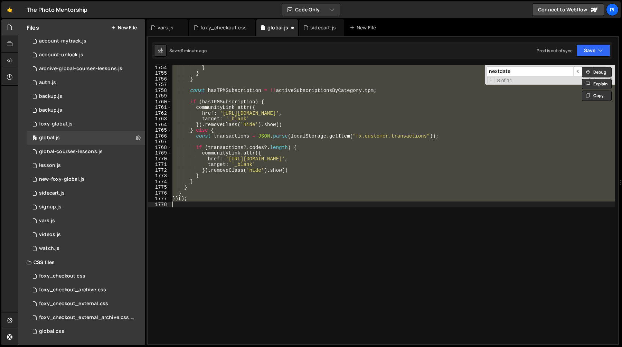
scroll to position [3933, 0]
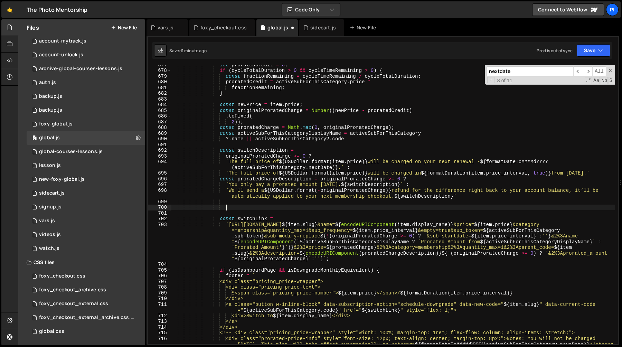
type textarea "`We'll send a ${USDollar.format(-originalProratedCharge)} refund for the differ…"
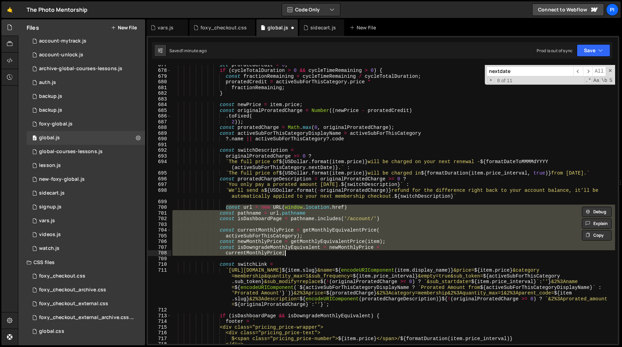
type textarea "currentMonthlyPrice;"
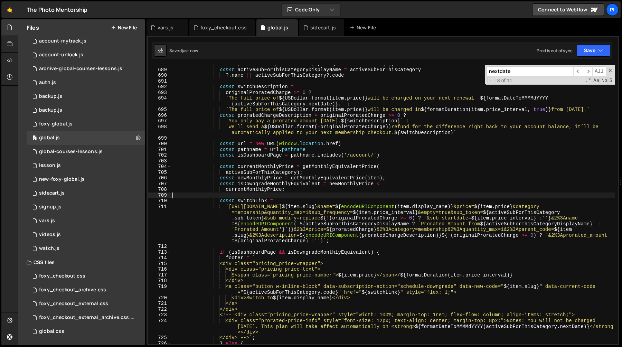
click at [279, 196] on div "const proratedCharge = Math . max ( 0 , originalProratedCharge ) ; const active…" at bounding box center [393, 206] width 444 height 290
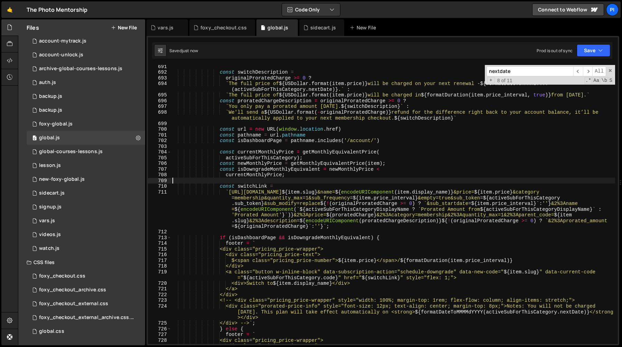
scroll to position [4014, 0]
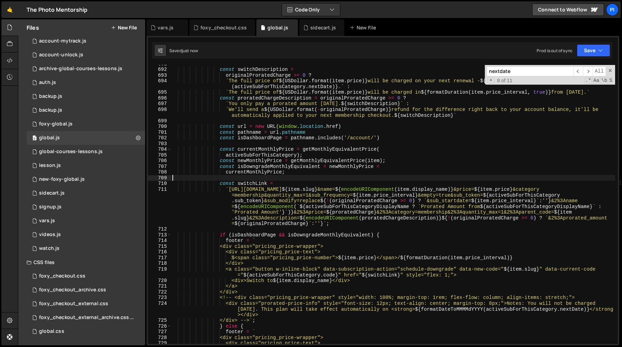
type textarea "})();"
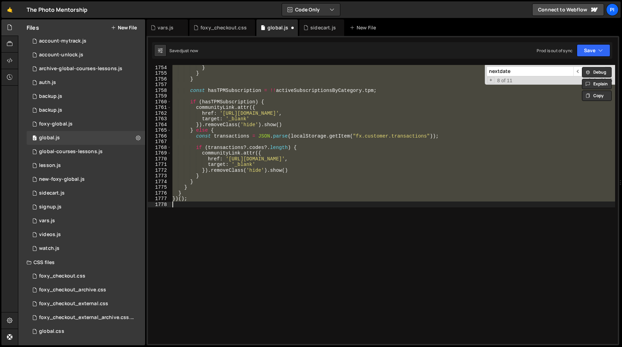
scroll to position [3933, 0]
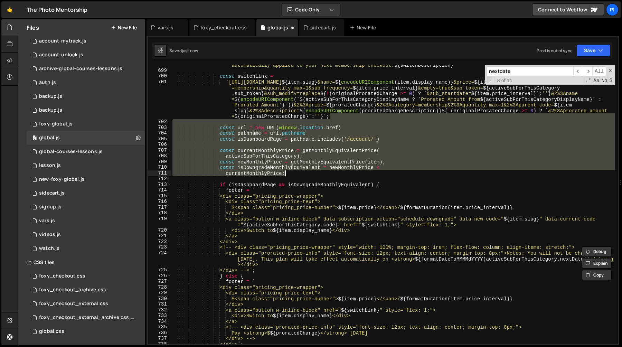
type textarea "currentMonthlyPrice;"
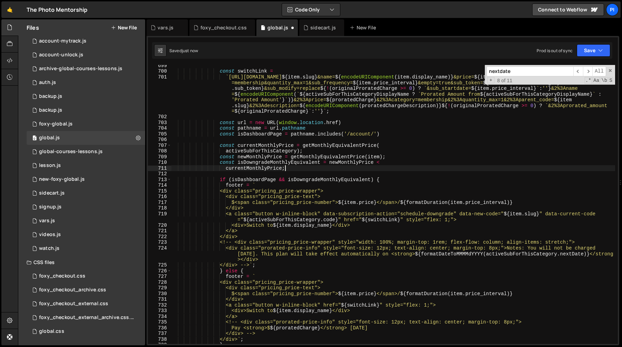
scroll to position [4075, 0]
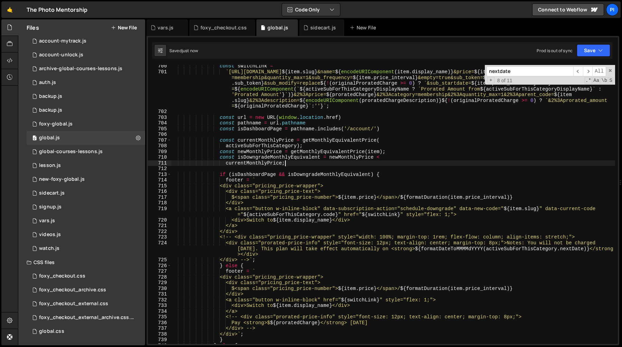
click at [398, 169] on div "const switchLink = ` [URL][DOMAIN_NAME] ${ item . slug } &name= ${ encodeURICom…" at bounding box center [393, 208] width 444 height 290
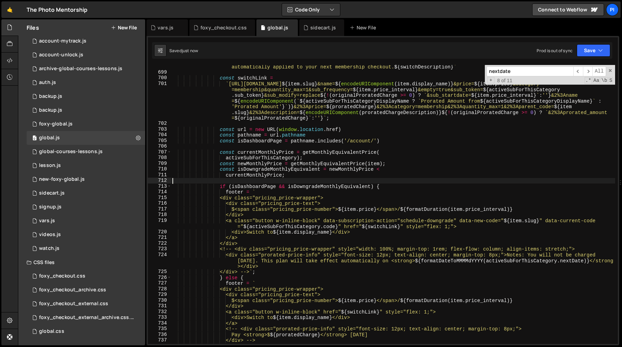
scroll to position [4048, 0]
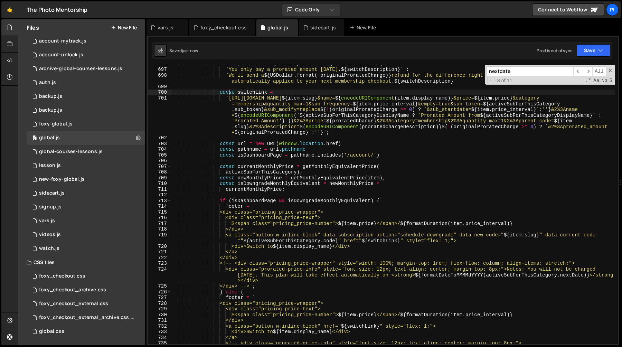
click at [229, 91] on div "const proratedChargeDescription = originalProratedCharge >= 0 ? ` You only pay …" at bounding box center [393, 206] width 444 height 290
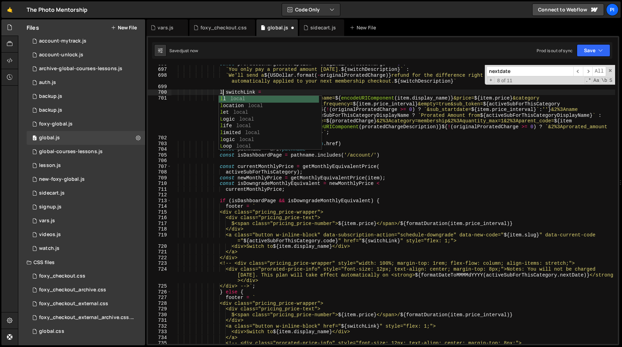
scroll to position [0, 4]
click at [393, 201] on div "const proratedChargeDescription = originalProratedCharge >= 0 ? ` You only pay …" at bounding box center [393, 206] width 444 height 290
type textarea "if (isDashboardPage && isDowngradeMonthlyEquivalent) {"
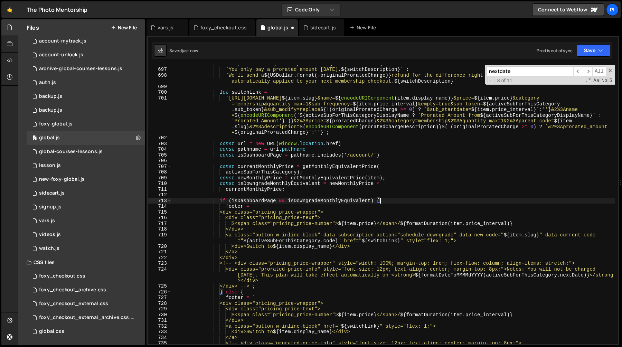
scroll to position [0, 3]
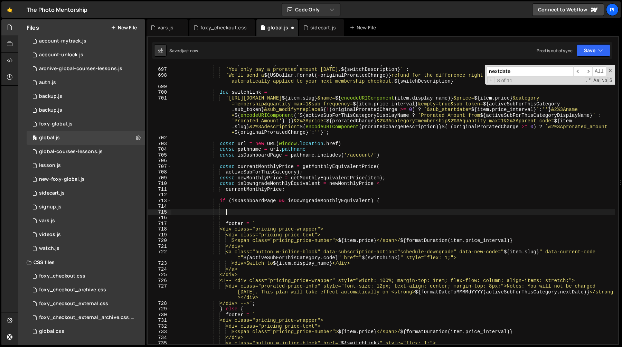
paste textarea "${isDashboardPage && isDowngradeMonthlyEquivalent ? `&sub_startdate=${formatDat…"
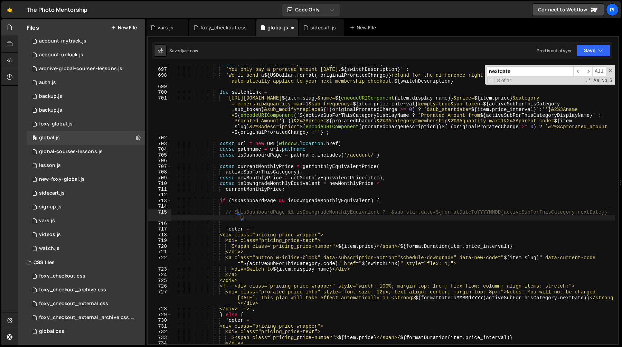
click at [232, 94] on div "const proratedChargeDescription = originalProratedCharge >= 0 ? ` You only pay …" at bounding box center [393, 206] width 444 height 290
type textarea "let switchLink ="
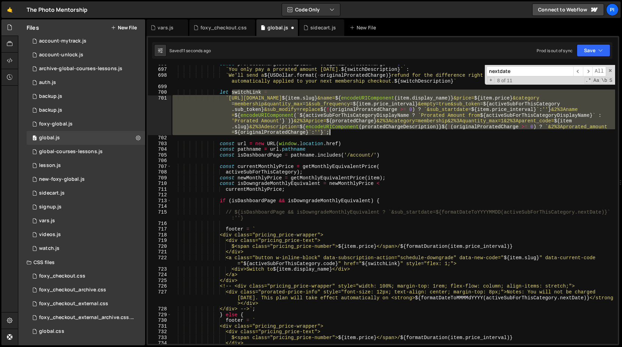
click at [339, 131] on div "const proratedChargeDescription = originalProratedCharge >= 0 ? ` You only pay …" at bounding box center [393, 206] width 444 height 290
click at [247, 205] on div "const proratedChargeDescription = originalProratedCharge >= 0 ? ` You only pay …" at bounding box center [393, 206] width 444 height 290
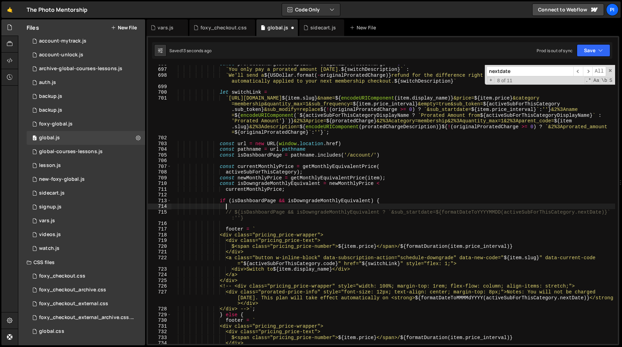
paste textarea
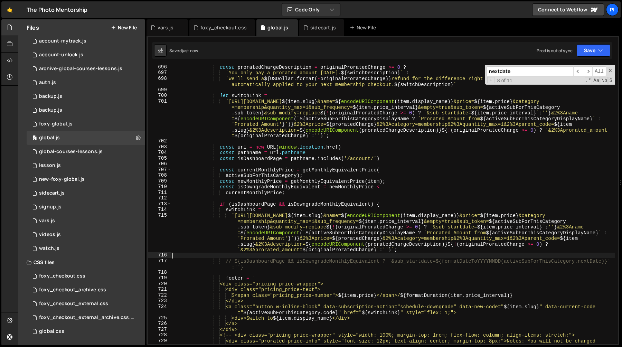
scroll to position [4038, 0]
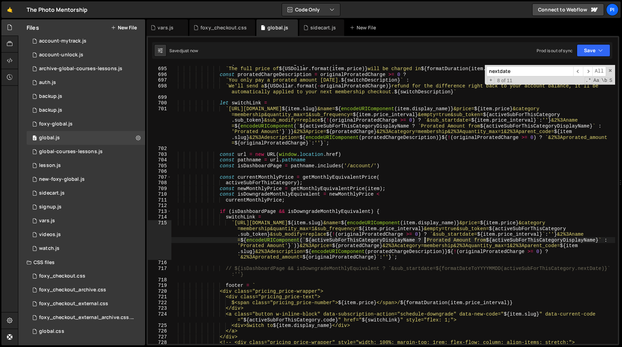
click at [425, 240] on div "` The full price of ${ USDollar . format ( item . price ) } will be charged on …" at bounding box center [393, 203] width 444 height 296
click at [307, 239] on div "` The full price of ${ USDollar . format ( item . price ) } will be charged on …" at bounding box center [393, 203] width 444 height 296
type textarea "`https://[DOMAIN_NAME]/cart?code=${item.slug}&name=${encodeURIComponent(item.di…"
click at [310, 240] on div "` The full price of ${ USDollar . format ( item . price ) } will be charged on …" at bounding box center [393, 203] width 444 height 296
click at [558, 235] on div "` The full price of ${ USDollar . format ( item . price ) } will be charged on …" at bounding box center [393, 203] width 444 height 296
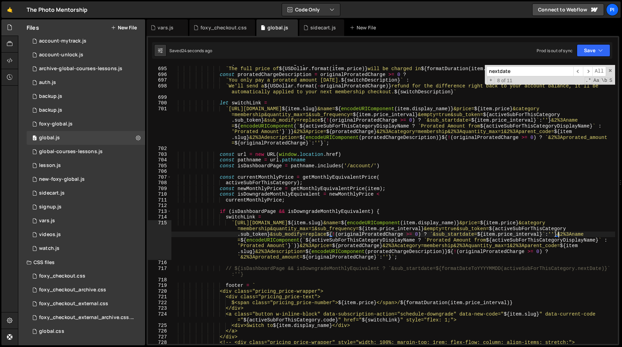
click at [393, 258] on div "` The full price of ${ USDollar . format ( item . price ) } will be charged on …" at bounding box center [393, 203] width 444 height 296
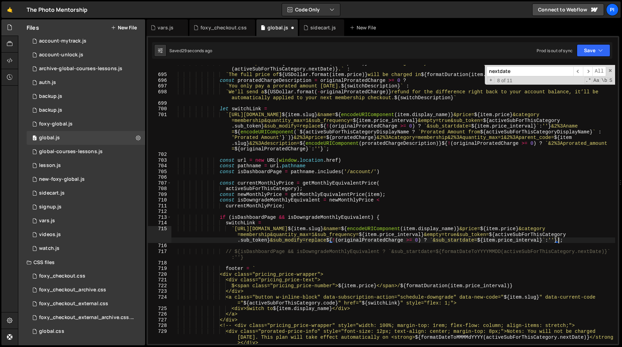
scroll to position [4032, 0]
click at [326, 241] on div "` The full price of ${ USDollar . format ( item . price ) } will be charged on …" at bounding box center [393, 215] width 444 height 308
click at [565, 233] on div "` The full price of ${ USDollar . format ( item . price ) } will be charged on …" at bounding box center [393, 215] width 444 height 308
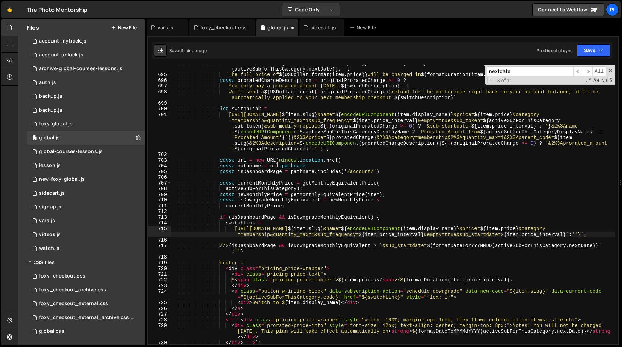
click at [582, 235] on div "` The full price of ${ USDollar . format ( item . price ) } will be charged on …" at bounding box center [393, 209] width 444 height 296
click at [503, 235] on div "` The full price of ${ USDollar . format ( item . price ) } will be charged on …" at bounding box center [393, 209] width 444 height 296
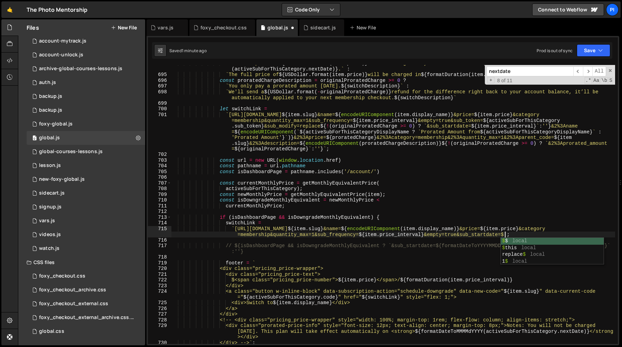
scroll to position [0, 49]
click at [235, 246] on div "` The full price of ${ USDollar . format ( item . price ) } will be charged on …" at bounding box center [393, 209] width 444 height 296
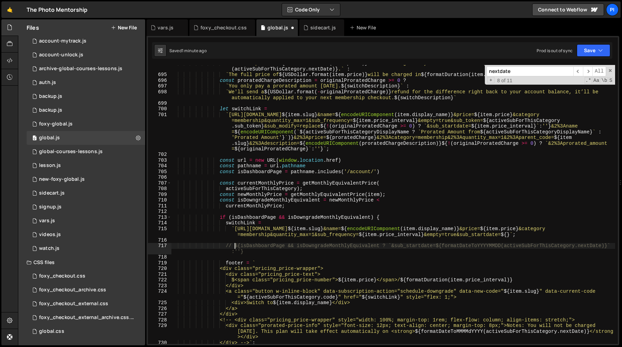
scroll to position [0, 31]
click at [249, 250] on div "` The full price of ${ USDollar . format ( item . price ) } will be charged on …" at bounding box center [393, 209] width 444 height 296
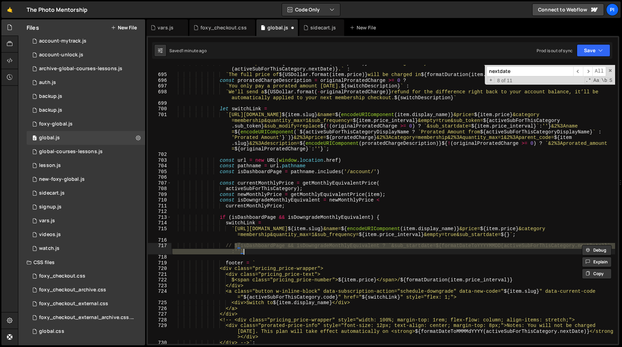
click at [509, 235] on div "` The full price of ${ USDollar . format ( item . price ) } will be charged on …" at bounding box center [393, 209] width 444 height 296
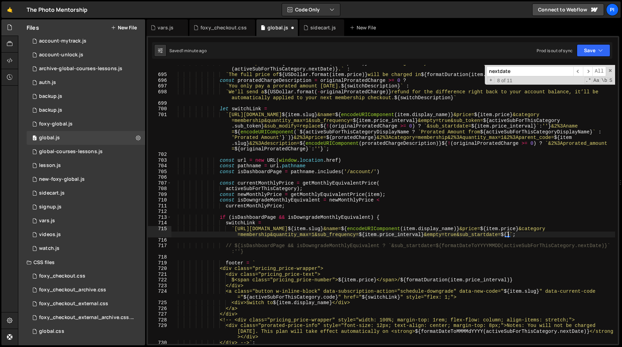
click at [436, 246] on div "` The full price of ${ USDollar . format ( item . price ) } will be charged on …" at bounding box center [393, 209] width 444 height 296
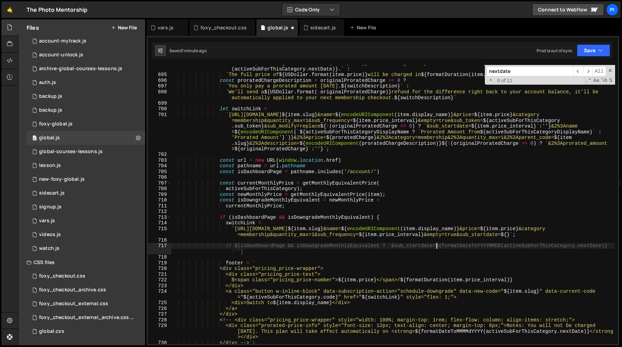
click at [608, 246] on div "` The full price of ${ USDollar . format ( item . price ) } will be charged on …" at bounding box center [393, 209] width 444 height 296
click at [511, 234] on div "` The full price of ${ USDollar . format ( item . price ) } will be charged on …" at bounding box center [393, 209] width 444 height 296
paste textarea "${formatDateToYYYYMMDD(activeSubForThisCategory.nextDate)}"
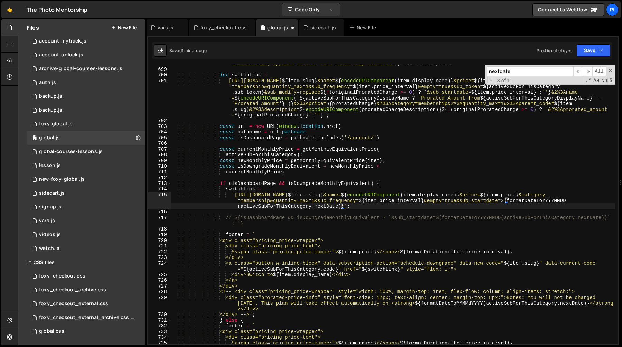
scroll to position [4077, 0]
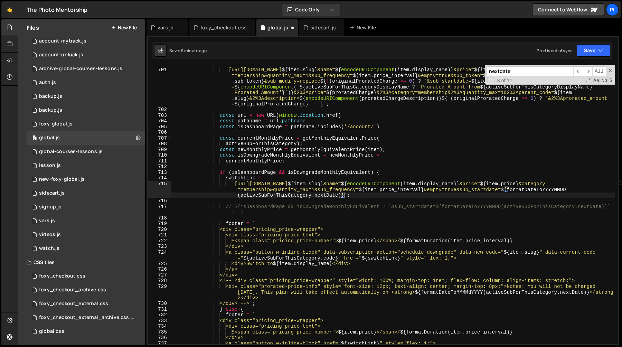
click at [534, 287] on div "let switchLink = ` [URL][DOMAIN_NAME] ${ item . slug } &name= ${ encodeURICompo…" at bounding box center [393, 206] width 444 height 290
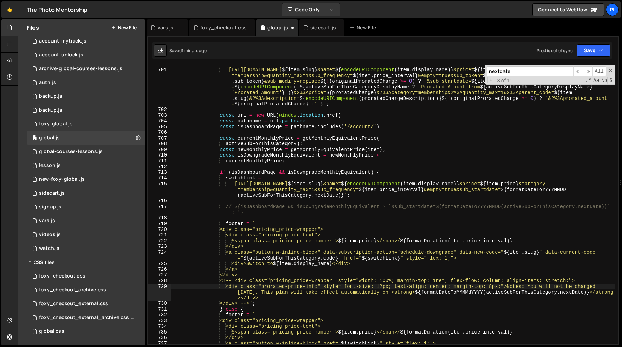
click at [588, 293] on div "let switchLink = ` [URL][DOMAIN_NAME] ${ item . slug } &name= ${ encodeURICompo…" at bounding box center [393, 206] width 444 height 290
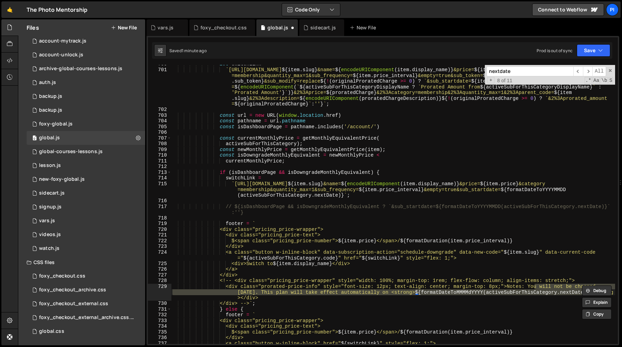
click at [345, 195] on div "let switchLink = ` [URL][DOMAIN_NAME] ${ item . slug } &name= ${ encodeURICompo…" at bounding box center [393, 206] width 444 height 290
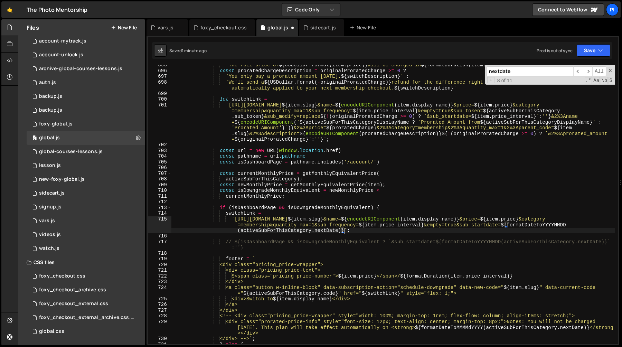
scroll to position [4041, 0]
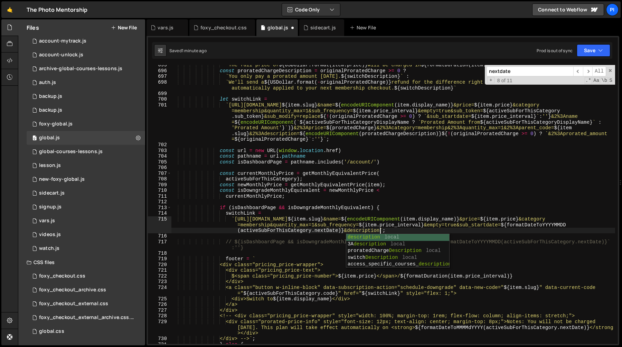
type textarea "`https://[DOMAIN_NAME]/cart?code=${item.slug}&name=${encodeURIComponent(item.di…"
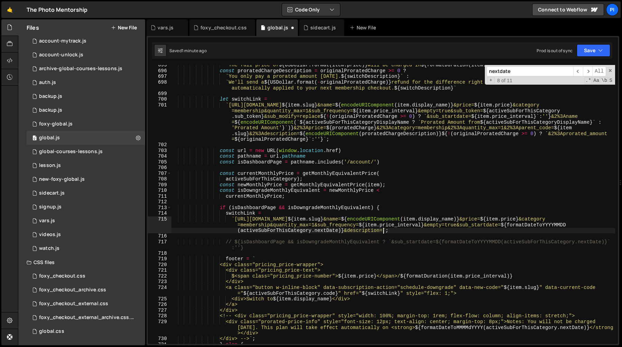
scroll to position [0, 63]
paste textarea
type textarea "`https://[DOMAIN_NAME]/cart?code=${item.slug}&name=${encodeURIComponent(item.di…"
paste textarea
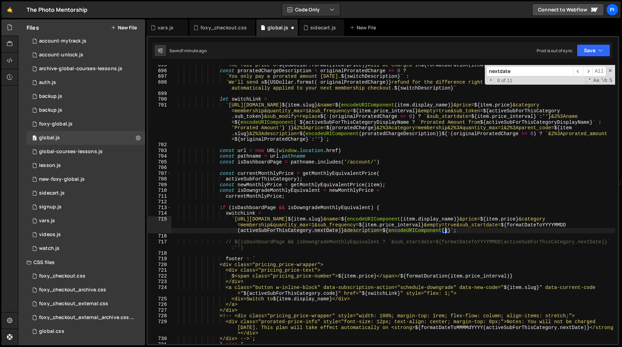
scroll to position [0, 0]
type textarea "`https://[DOMAIN_NAME]/cart?code=${item.slug}&name=${encodeURIComponent(item.di…"
paste textarea
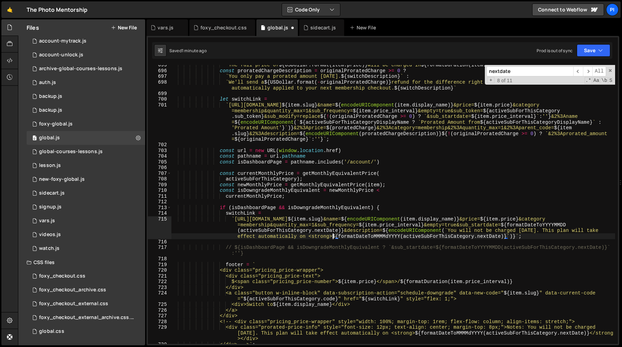
click at [333, 236] on div "` The full price of ${ USDollar . format ( item . price ) } will be charged in …" at bounding box center [393, 207] width 444 height 290
click at [485, 237] on div "` The full price of ${ USDollar . format ( item . price ) } will be charged in …" at bounding box center [393, 207] width 444 height 290
click at [469, 223] on div "` The full price of ${ USDollar . format ( item . price ) } will be charged in …" at bounding box center [393, 207] width 444 height 290
type textarea "`https://[DOMAIN_NAME]/cart?code=${item.slug}&name=${encodeURIComponent(item.di…"
click at [222, 243] on div "` The full price of ${ USDollar . format ( item . price ) } will be charged in …" at bounding box center [393, 207] width 444 height 290
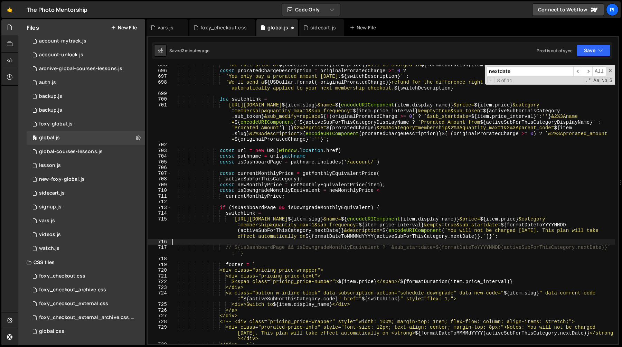
click at [268, 253] on div "` The full price of ${ USDollar . format ( item . price ) } will be charged in …" at bounding box center [393, 207] width 444 height 290
type textarea "// ${isDashboardPage && isDowngradeMonthlyEquivalent ? `&sub_startdate=${format…"
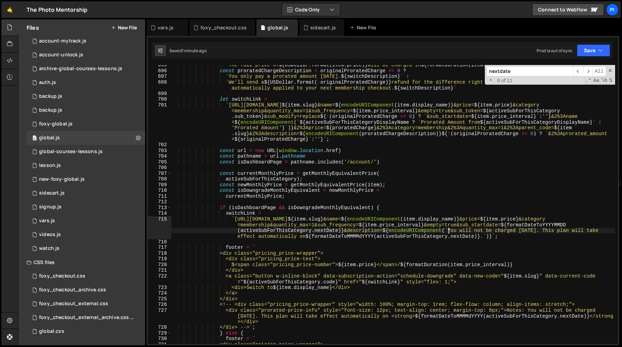
click at [449, 231] on div "` The full price of ${ USDollar . format ( item . price ) } will be charged in …" at bounding box center [393, 207] width 444 height 290
type textarea "`https://[DOMAIN_NAME]/cart?code=${item.slug}&name=${encodeURIComponent(item.di…"
paste textarea
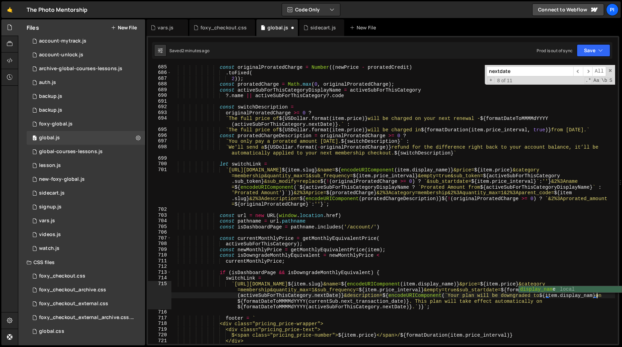
scroll to position [0, 78]
type textarea "`https://[DOMAIN_NAME]/cart?code=${item.slug}&name=${encodeURIComponent(item.di…"
click at [238, 303] on div "const originalProratedCharge = Number (( newPrice - proratedCredit ) . toFixed …" at bounding box center [393, 212] width 444 height 296
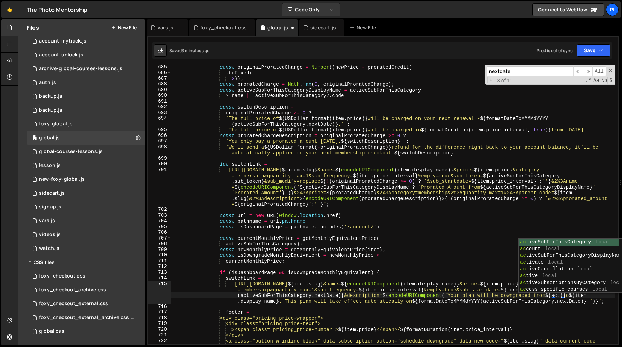
scroll to position [0, 75]
type textarea "`https://[DOMAIN_NAME]/cart?code=${item.slug}&name=${encodeURIComponent(item.di…"
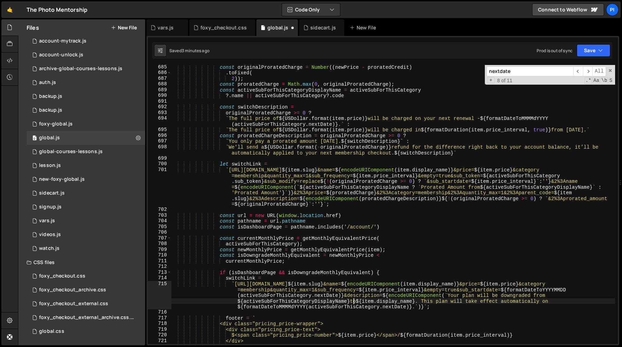
scroll to position [0, 0]
paste textarea
type textarea "."
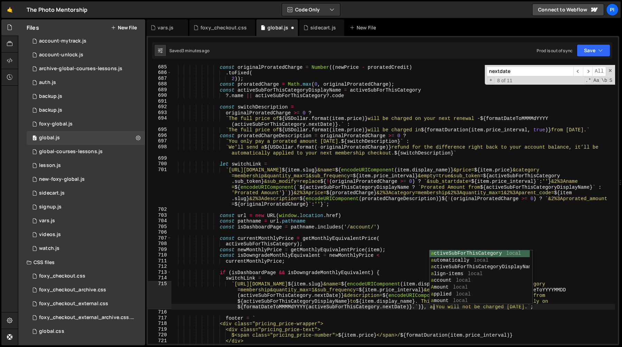
type textarea ", and"
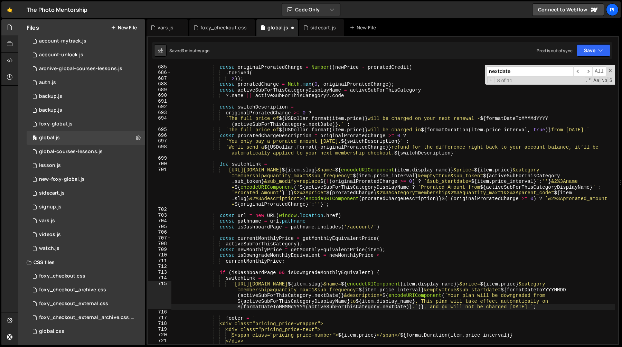
type textarea "y"
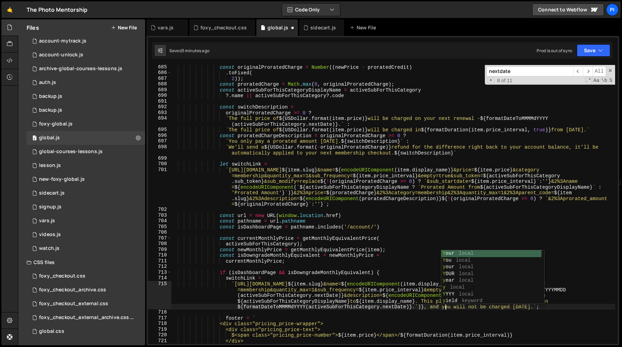
click at [427, 306] on div "const originalProratedCharge = Number (( newPrice - proratedCredit ) . toFixed …" at bounding box center [393, 212] width 444 height 296
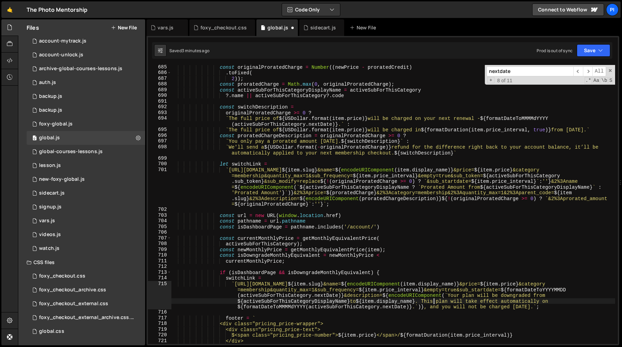
click at [434, 299] on div "const originalProratedCharge = Number (( newPrice - proratedCredit ) . toFixed …" at bounding box center [393, 212] width 444 height 296
click at [431, 304] on div "const originalProratedCharge = Number (( newPrice - proratedCredit ) . toFixed …" at bounding box center [393, 212] width 444 height 296
click at [428, 308] on div "const originalProratedCharge = Number (( newPrice - proratedCredit ) . toFixed …" at bounding box center [393, 212] width 444 height 296
click at [426, 308] on div "const originalProratedCharge = Number (( newPrice - proratedCredit ) . toFixed …" at bounding box center [393, 212] width 444 height 296
click at [437, 308] on div "const originalProratedCharge = Number (( newPrice - proratedCredit ) . toFixed …" at bounding box center [393, 212] width 444 height 296
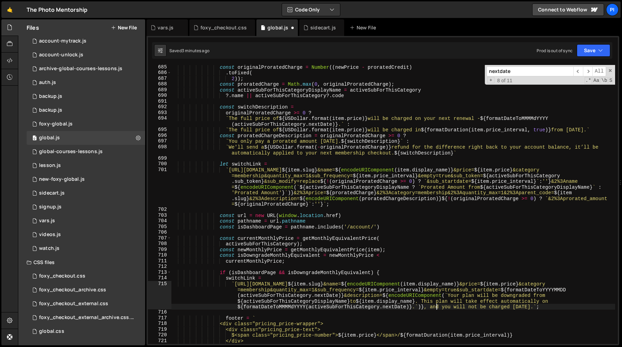
click at [508, 309] on div "const originalProratedCharge = Number (( newPrice - proratedCredit ) . toFixed …" at bounding box center [393, 212] width 444 height 296
click at [541, 304] on div "const originalProratedCharge = Number (( newPrice - proratedCredit ) . toFixed …" at bounding box center [393, 212] width 444 height 296
click at [436, 307] on div "const originalProratedCharge = Number (( newPrice - proratedCredit ) . toFixed …" at bounding box center [393, 212] width 444 height 296
type textarea "."
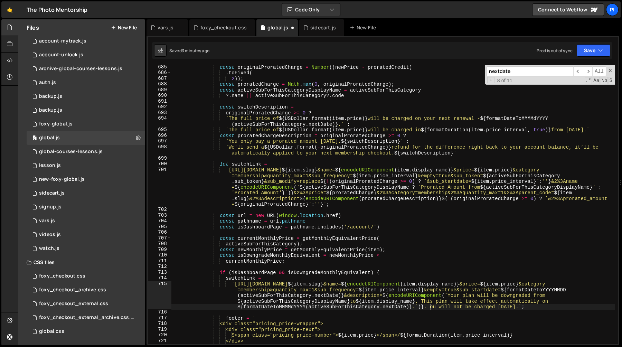
type textarea "Y"
click at [417, 308] on div "const originalProratedCharge = Number (( newPrice - proratedCredit ) . toFixed …" at bounding box center [393, 212] width 444 height 296
click at [418, 295] on div "const originalProratedCharge = Number (( newPrice - proratedCredit ) . toFixed …" at bounding box center [393, 212] width 444 height 296
type textarea "`https://[DOMAIN_NAME]/cart?code=${item.slug}&name=${encodeURIComponent(item.di…"
click at [418, 295] on div "const originalProratedCharge = Number (( newPrice - proratedCredit ) . toFixed …" at bounding box center [393, 212] width 444 height 296
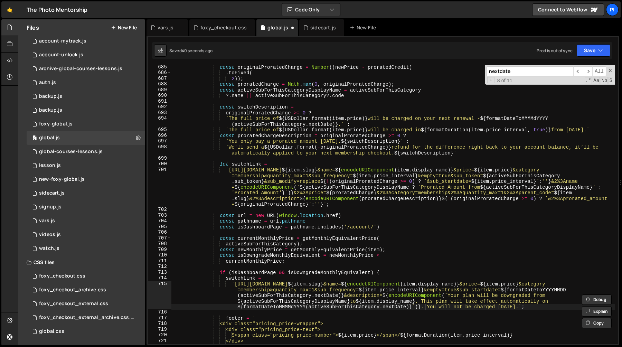
click at [426, 308] on div "const originalProratedCharge = Number (( newPrice - proratedCredit ) . toFixed …" at bounding box center [393, 212] width 444 height 296
click at [428, 306] on div "const originalProratedCharge = Number (( newPrice - proratedCredit ) . toFixed …" at bounding box center [393, 212] width 444 height 296
click at [517, 308] on div "const originalProratedCharge = Number (( newPrice - proratedCredit ) . toFixed …" at bounding box center [393, 212] width 444 height 296
click at [422, 308] on div "const originalProratedCharge = Number (( newPrice - proratedCredit ) . toFixed …" at bounding box center [393, 212] width 444 height 296
click at [419, 307] on div "const originalProratedCharge = Number (( newPrice - proratedCredit ) . toFixed …" at bounding box center [393, 212] width 444 height 296
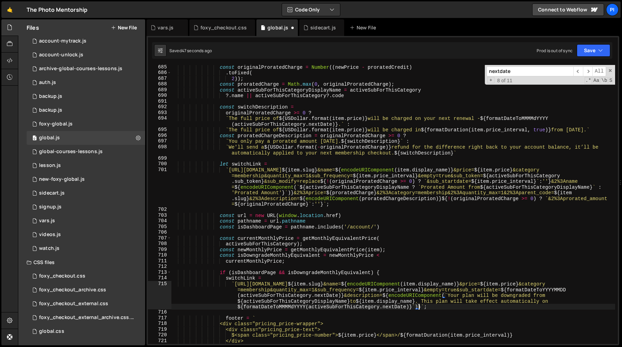
click at [413, 307] on div "const originalProratedCharge = Number (( newPrice - proratedCredit ) . toFixed …" at bounding box center [393, 212] width 444 height 296
